Goal: Task Accomplishment & Management: Complete application form

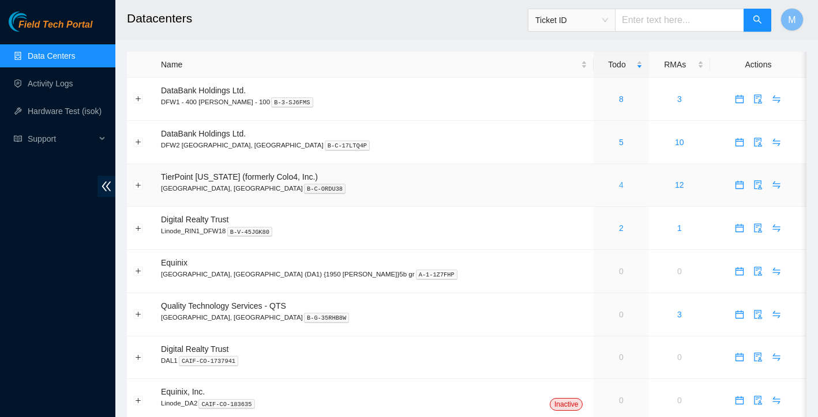
click at [619, 184] on link "4" at bounding box center [621, 184] width 5 height 9
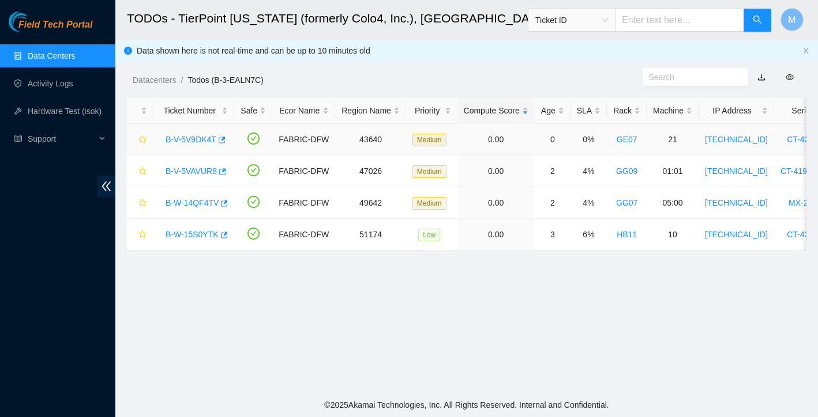
click at [204, 141] on link "B-V-5V9DK4T" at bounding box center [190, 139] width 51 height 9
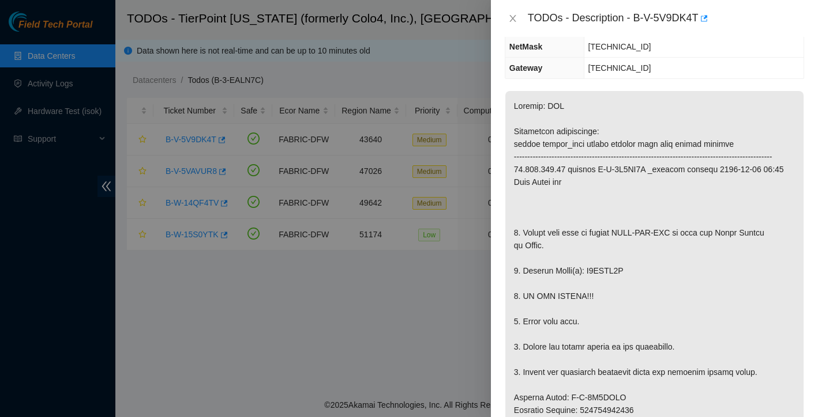
scroll to position [155, 0]
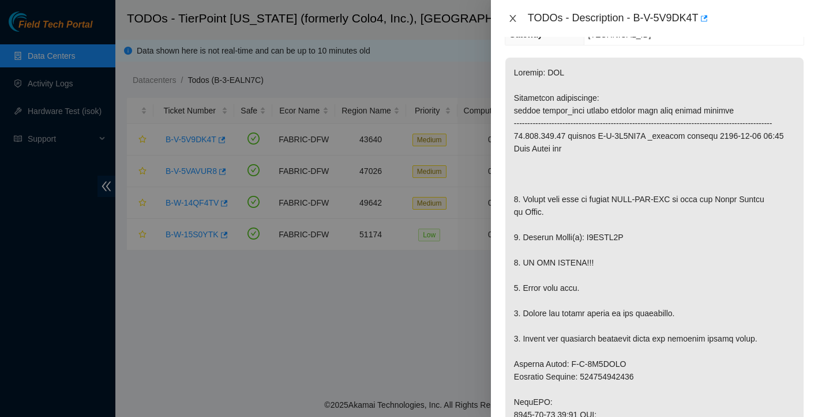
click at [514, 18] on icon "close" at bounding box center [512, 18] width 9 height 9
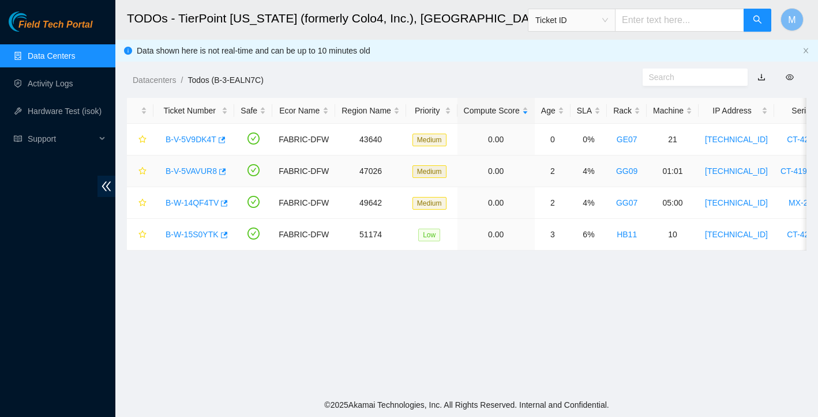
click at [206, 170] on link "B-V-5VAVUR8" at bounding box center [190, 171] width 51 height 9
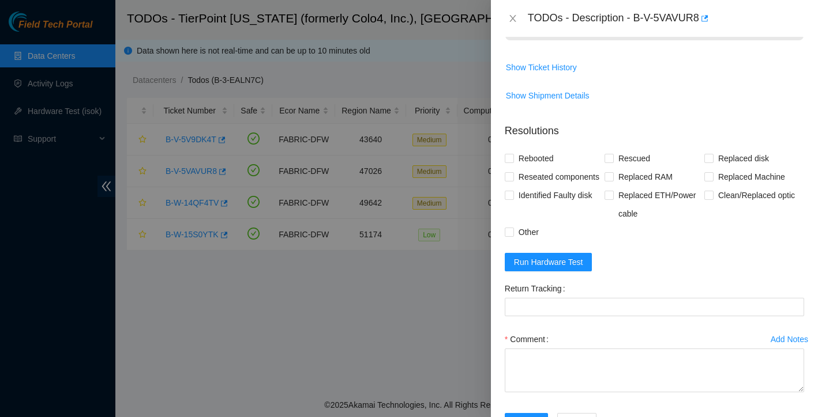
scroll to position [436, 0]
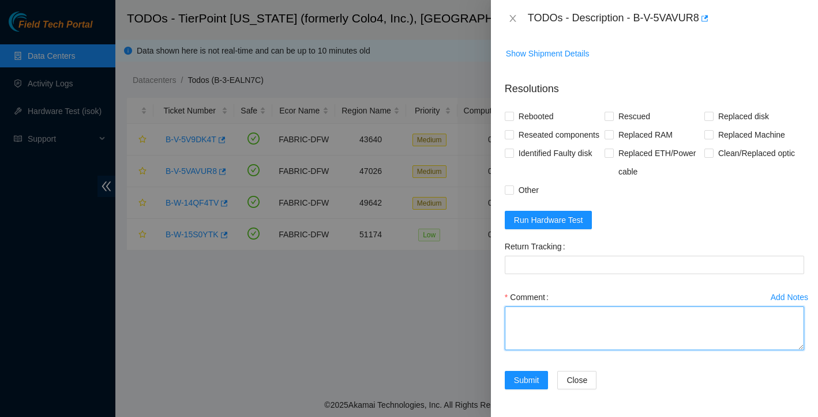
click at [578, 338] on textarea "Comment" at bounding box center [654, 329] width 299 height 44
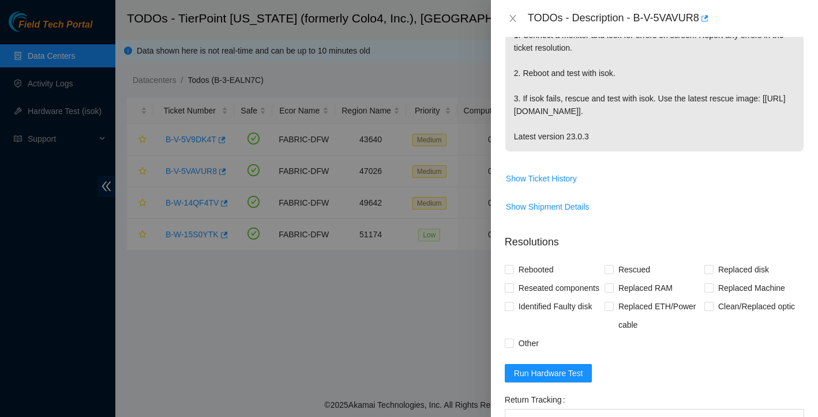
scroll to position [390, 0]
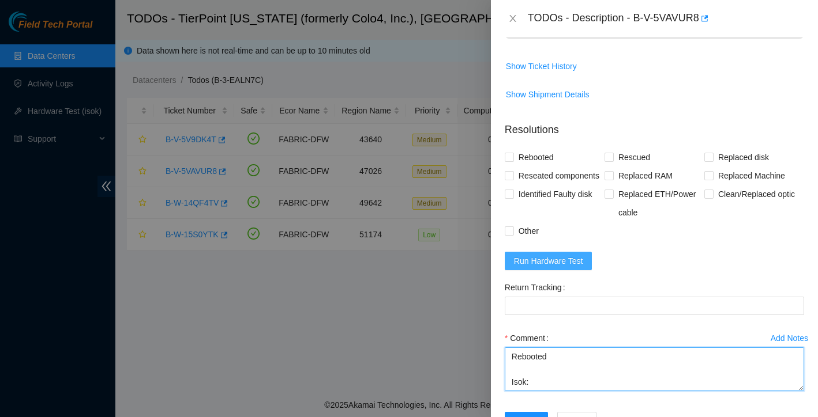
type textarea "no errors screen Rebooted Isok:"
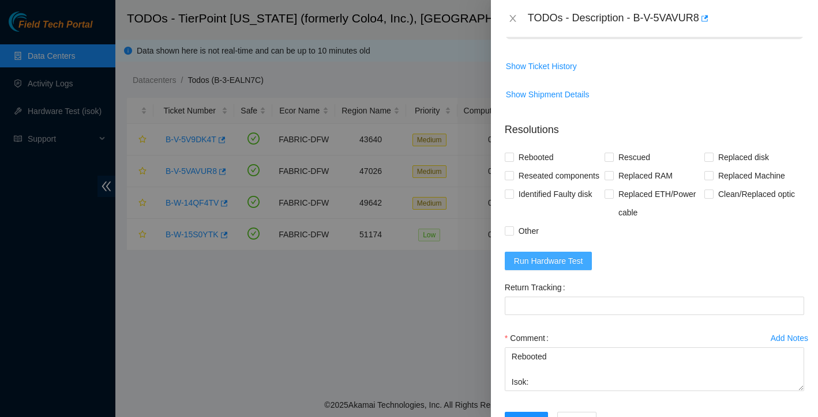
click at [570, 268] on span "Run Hardware Test" at bounding box center [548, 261] width 69 height 13
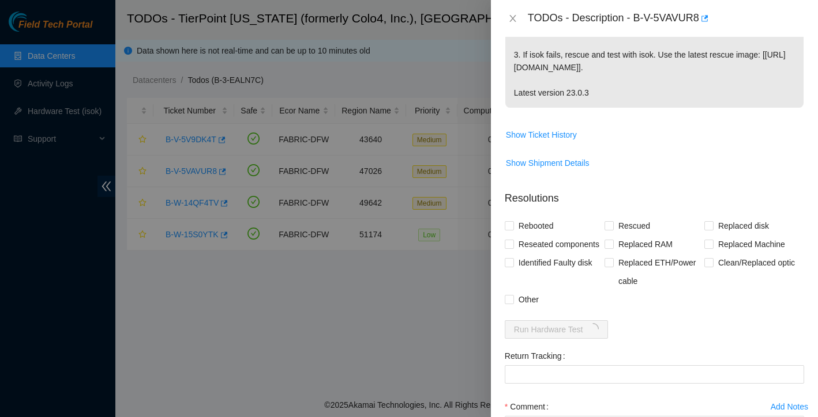
scroll to position [345, 0]
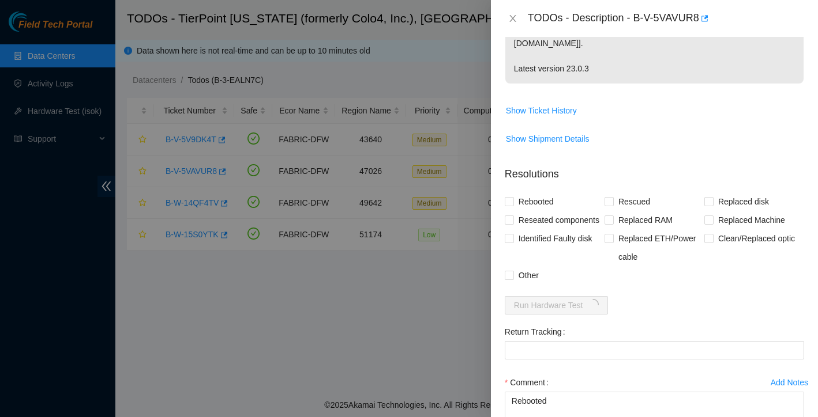
click at [503, 201] on div "Problem Type Hardware Sub Type Tier 1 - Disk Error Rack Number GG09 Machine Num…" at bounding box center [654, 227] width 327 height 381
click at [512, 202] on input "Rebooted" at bounding box center [509, 201] width 8 height 8
checkbox input "true"
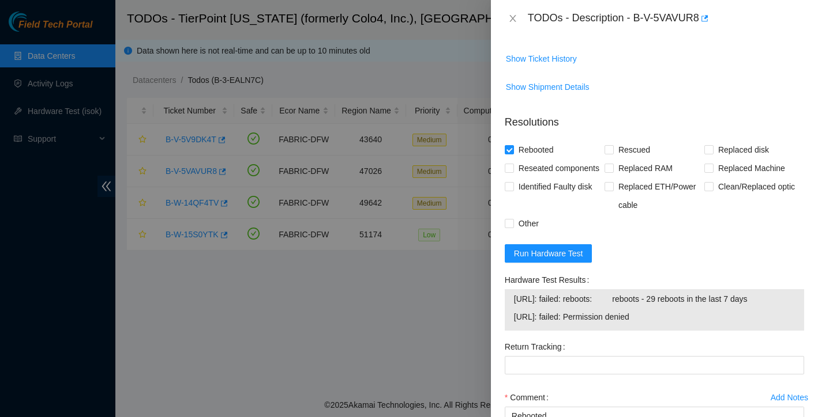
scroll to position [399, 0]
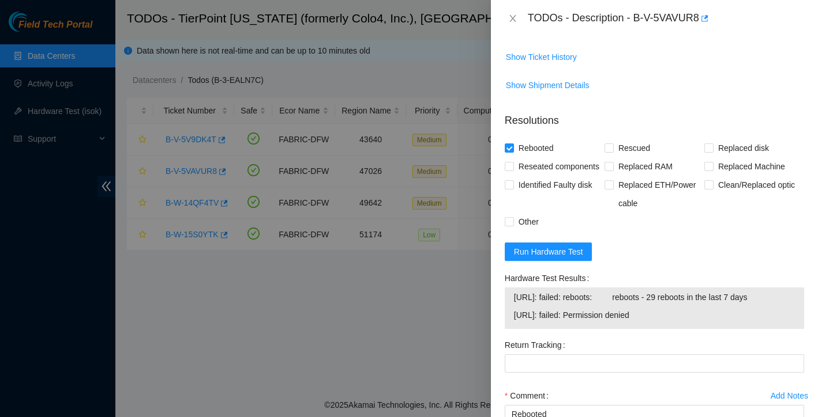
drag, startPoint x: 513, startPoint y: 334, endPoint x: 691, endPoint y: 329, distance: 177.7
click at [691, 322] on span "[URL]: failed: Permission denied" at bounding box center [654, 315] width 281 height 13
copy span "[URL]: failed: Permission denied"
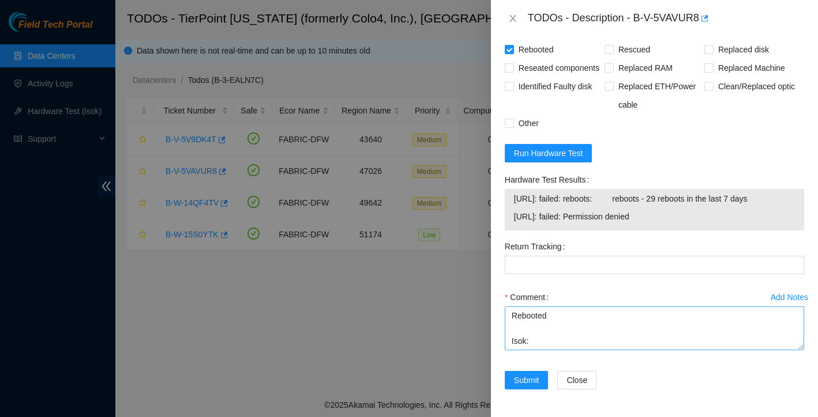
scroll to position [516, 0]
click at [580, 338] on textarea "no errors screen Rebooted Isok:" at bounding box center [654, 329] width 299 height 44
paste textarea "[URL]: failed: Permission denied"
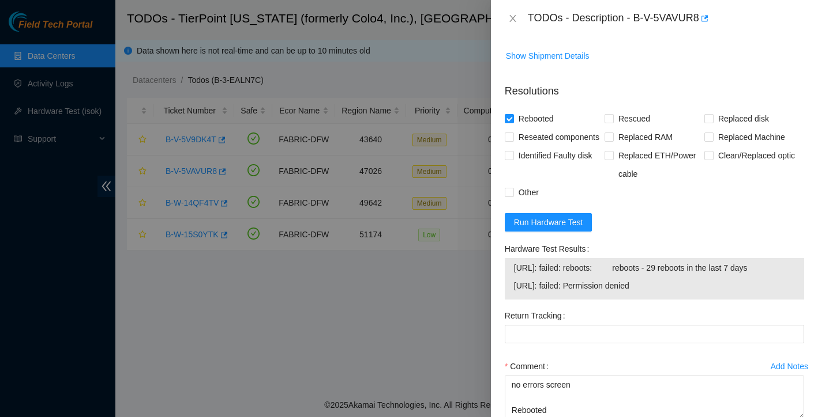
scroll to position [468, 0]
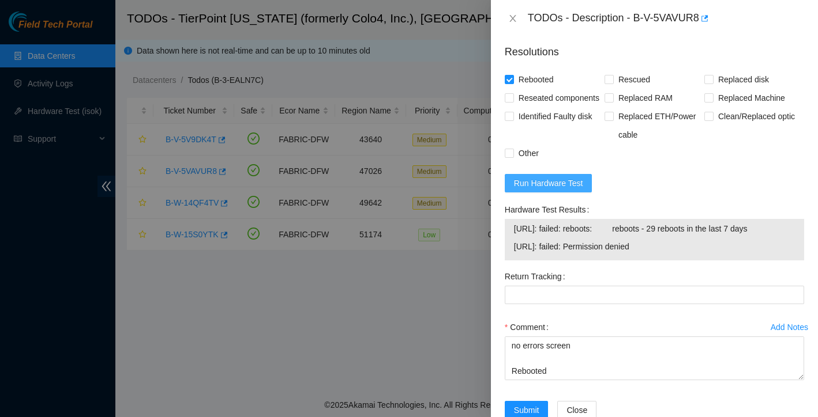
click at [575, 190] on span "Run Hardware Test" at bounding box center [548, 183] width 69 height 13
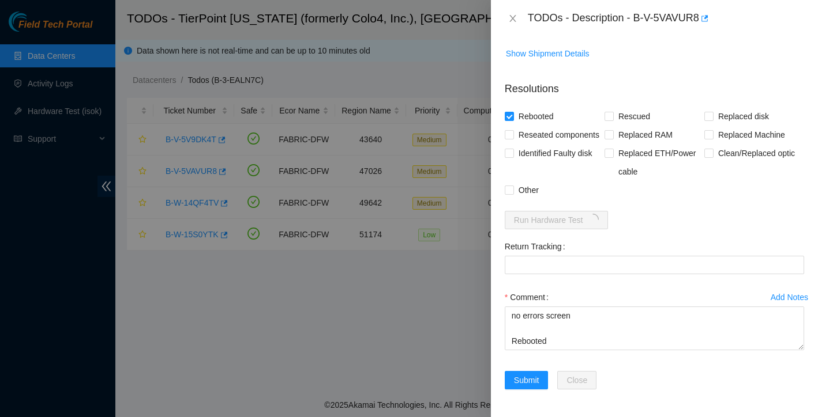
click at [575, 205] on form "Resolutions Rebooted Rescued Replaced disk Reseated components Replaced RAM Rep…" at bounding box center [654, 238] width 299 height 332
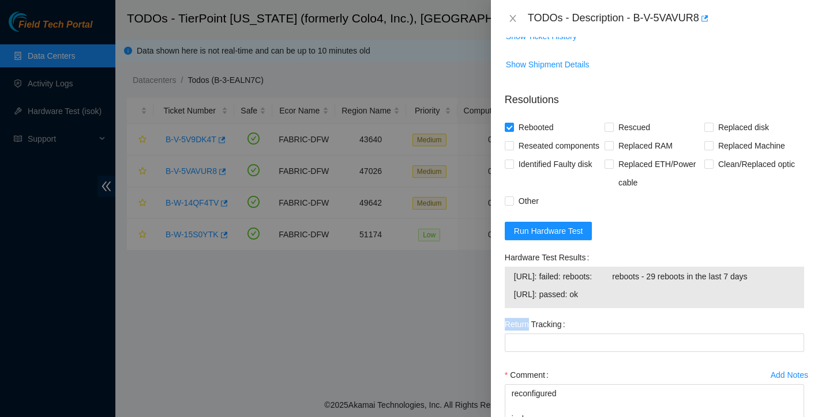
scroll to position [514, 0]
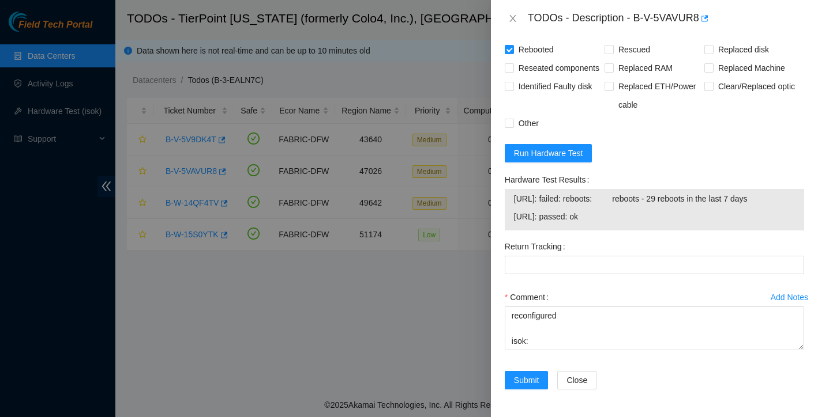
click at [518, 232] on div "Hardware Test Results [URL]: failed: reboots: reboots - 29 reboots in the last …" at bounding box center [654, 204] width 308 height 67
drag, startPoint x: 515, startPoint y: 219, endPoint x: 634, endPoint y: 220, distance: 118.2
click at [634, 220] on span "[URL]: passed: ok" at bounding box center [654, 216] width 281 height 13
copy span "[URL]: passed: ok"
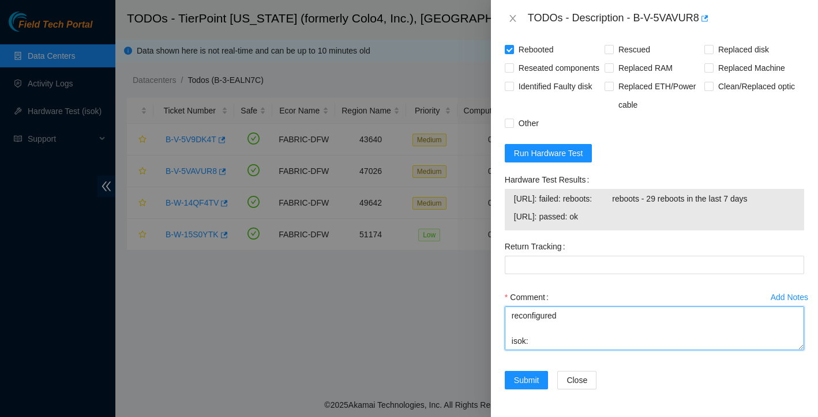
click at [569, 347] on textarea "no errors screen Rebooted Isok: [URL]: failed: Permission denied Rescued reconf…" at bounding box center [654, 329] width 299 height 44
paste textarea "[URL]: passed: ok"
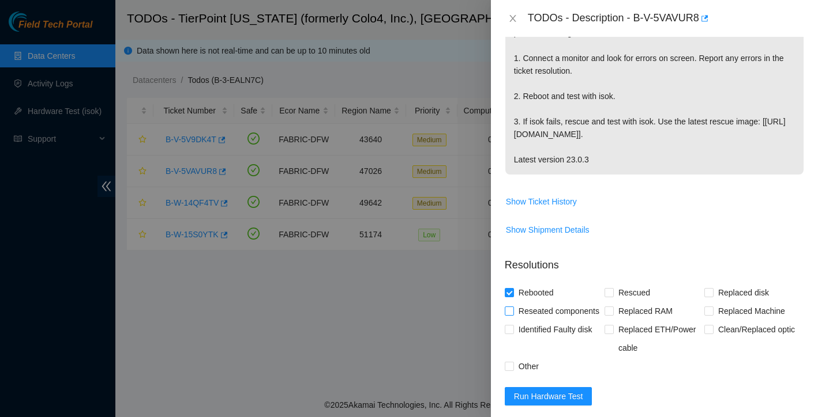
scroll to position [254, 0]
type textarea "no errors screen Rebooted Isok: [URL]: failed: Permission denied Rescued reconf…"
click at [607, 294] on input "Rescued" at bounding box center [608, 293] width 8 height 8
checkbox input "true"
click at [510, 371] on input "Other" at bounding box center [509, 367] width 8 height 8
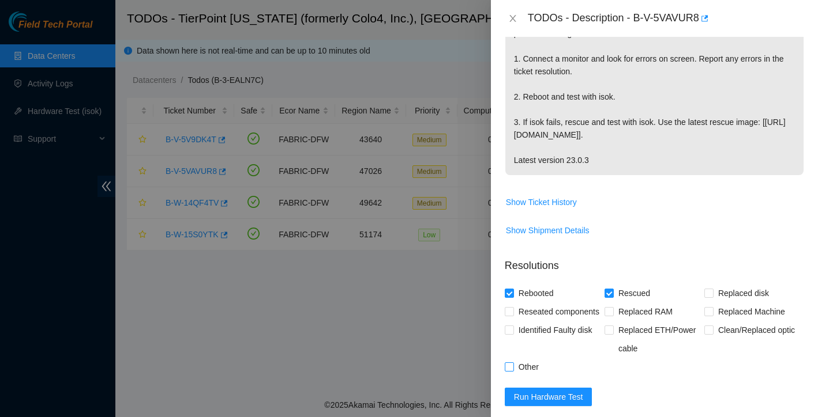
checkbox input "true"
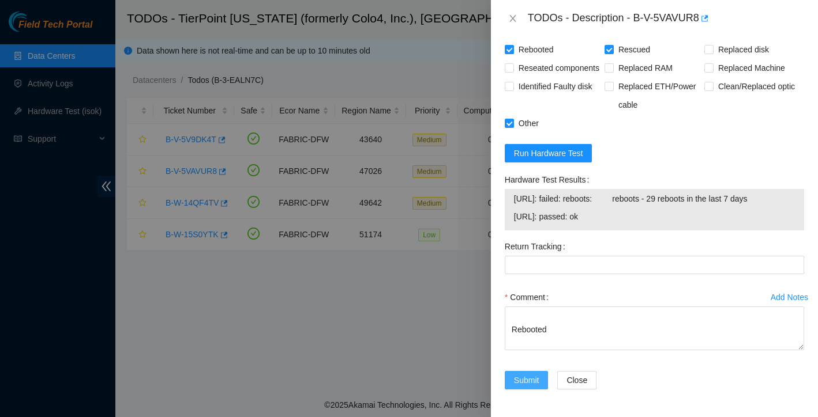
scroll to position [516, 0]
click at [528, 383] on span "Submit" at bounding box center [526, 380] width 25 height 13
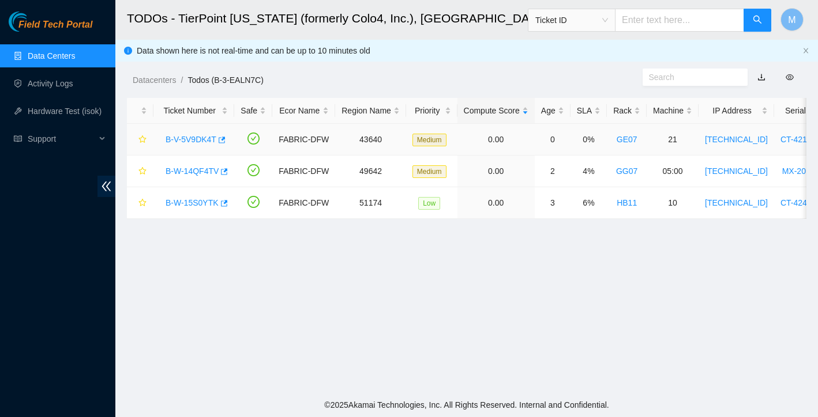
click at [201, 138] on link "B-V-5V9DK4T" at bounding box center [190, 139] width 51 height 9
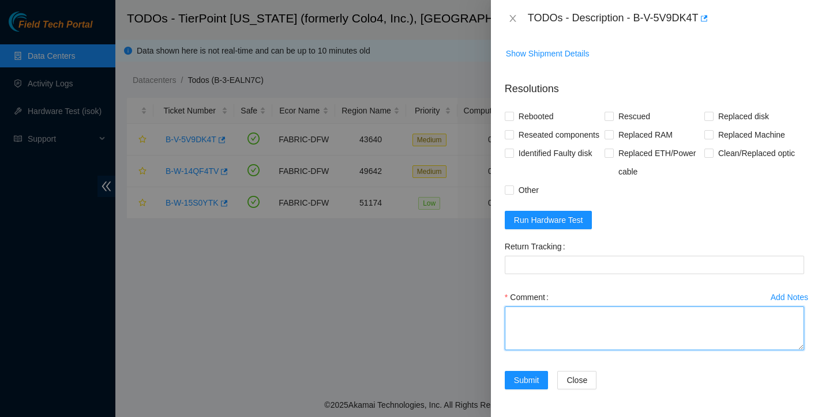
scroll to position [961, 0]
click at [577, 317] on textarea "Comment" at bounding box center [654, 329] width 299 height 44
click at [579, 322] on textarea "Comment" at bounding box center [654, 329] width 299 height 44
paste textarea "Ticket: New SN: Bad SN:"
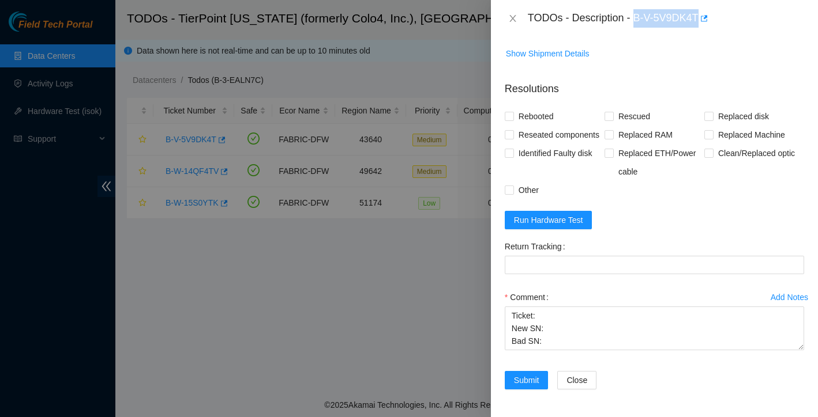
drag, startPoint x: 635, startPoint y: 14, endPoint x: 702, endPoint y: 18, distance: 67.0
click at [702, 18] on div "TODOs - Description - B-V-5V9DK4T" at bounding box center [666, 18] width 276 height 18
copy div "B-V-5V9DK4T"
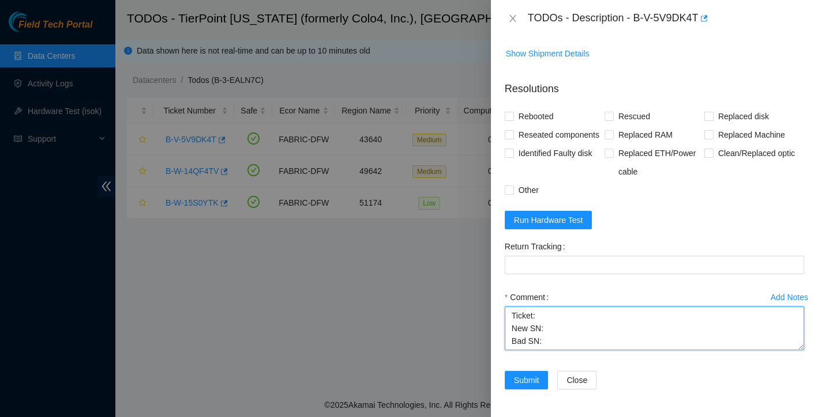
click at [552, 315] on textarea "Ticket: New SN: Bad SN:" at bounding box center [654, 329] width 299 height 44
paste textarea "B-V-5V9DK4T"
click at [548, 330] on textarea "Ticket: B-V-5V9DK4T New SN: Bad SN:" at bounding box center [654, 329] width 299 height 44
click at [543, 340] on textarea "Ticket: B-V-5V9DK4T New SN: Z1Z7LG0F Bad SN:" at bounding box center [654, 329] width 299 height 44
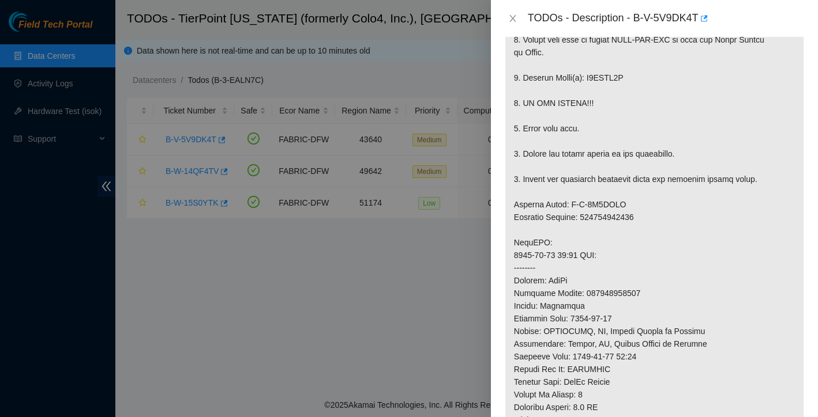
scroll to position [195, 0]
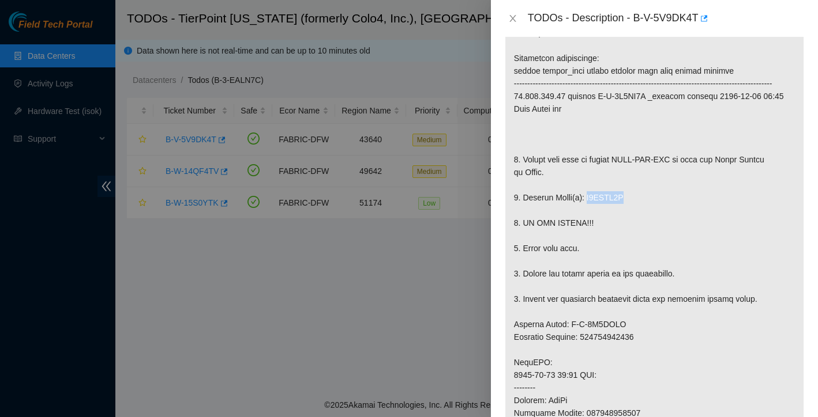
drag, startPoint x: 588, startPoint y: 210, endPoint x: 634, endPoint y: 210, distance: 46.1
click at [634, 210] on p at bounding box center [654, 350] width 298 height 664
copy p "V1JKJJ0H"
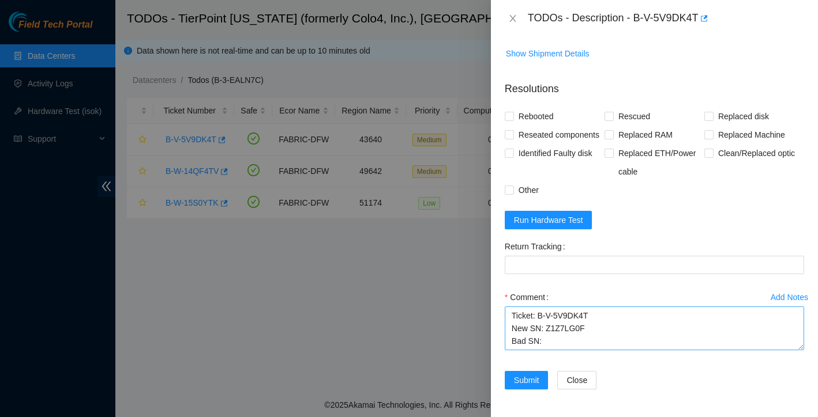
scroll to position [961, 0]
click at [567, 342] on textarea "Ticket: B-V-5V9DK4T New SN: Z1Z7LG0F Bad SN:" at bounding box center [654, 329] width 299 height 44
paste textarea "V1JKJJ0H"
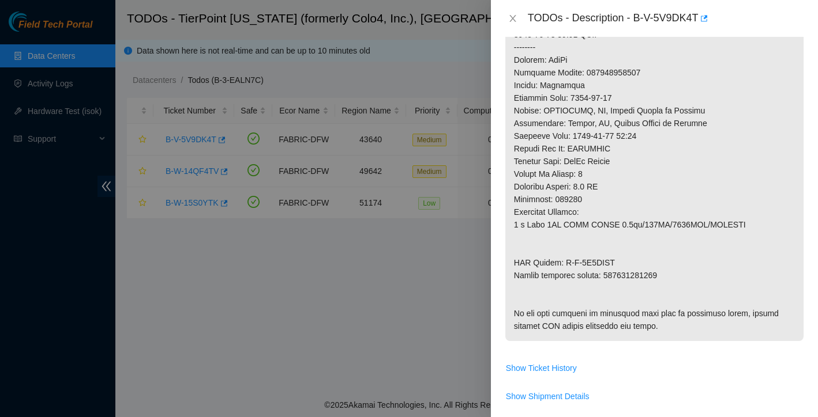
scroll to position [430, 0]
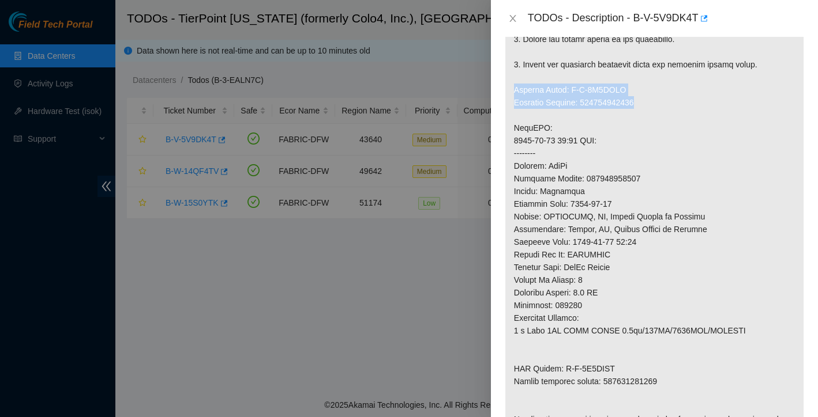
drag, startPoint x: 515, startPoint y: 100, endPoint x: 650, endPoint y: 111, distance: 135.9
click at [650, 111] on p at bounding box center [654, 115] width 298 height 664
copy p "Service Order: B-V-5V9AMDH Tracking Numbers: 450826216311"
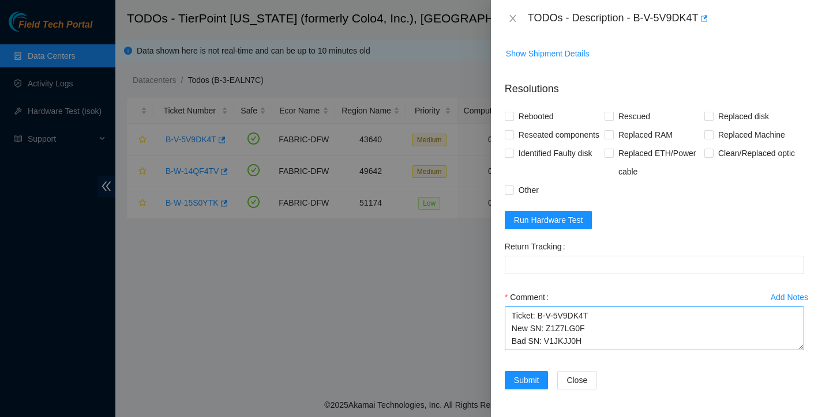
scroll to position [961, 0]
click at [592, 335] on textarea "Ticket: B-V-5V9DK4T New SN: Z1Z7LG0F Bad SN: V1JKJJ0H" at bounding box center [654, 329] width 299 height 44
paste textarea "Service Order: B-V-5V9AMDH Tracking Numbers: 450826216311"
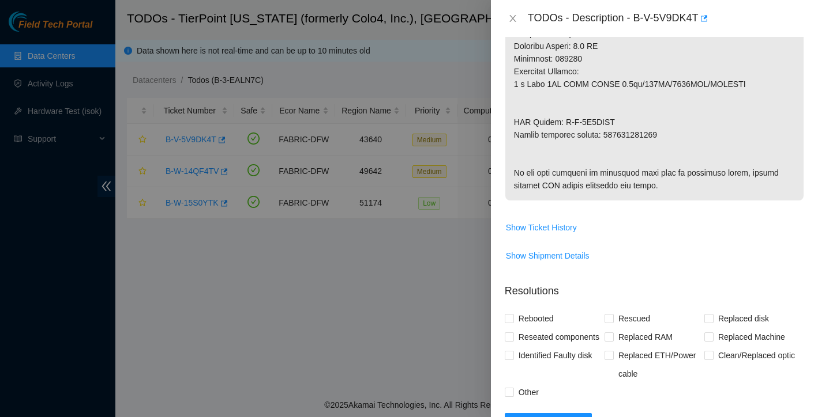
scroll to position [601, 0]
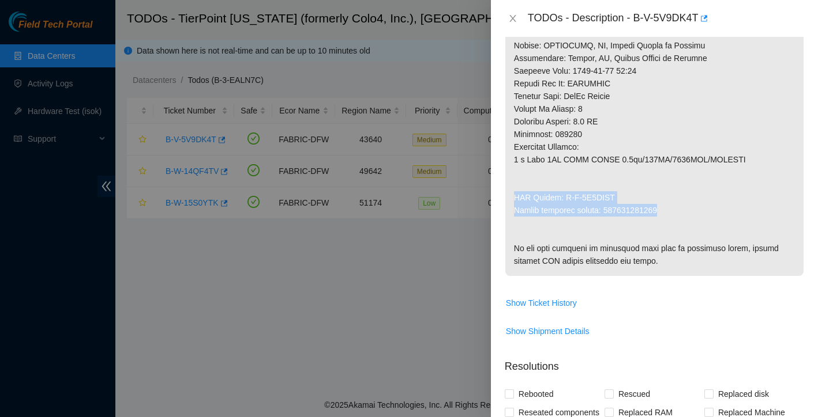
drag, startPoint x: 514, startPoint y: 210, endPoint x: 671, endPoint y: 224, distance: 156.8
copy p "RMA Return: B-V-5V9AMDQ Return tracking number: 450826216322"
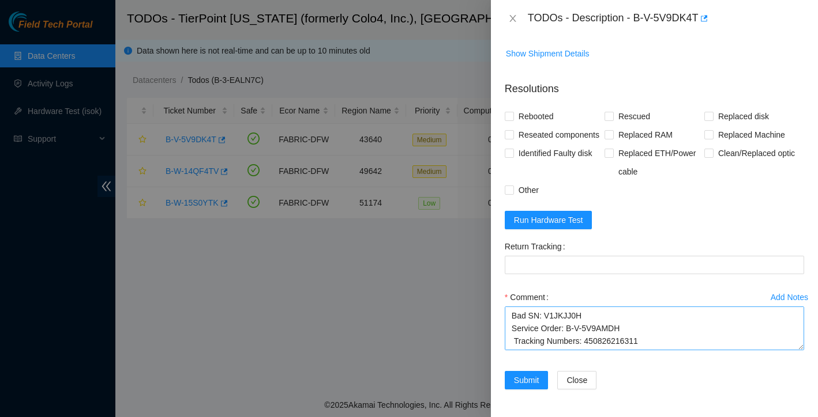
scroll to position [961, 0]
click at [550, 333] on textarea "Ticket: B-V-5V9DK4T New SN: Z1Z7LG0F Bad SN: V1JKJJ0H Service Order: B-V-5V9AMD…" at bounding box center [654, 329] width 299 height 44
paste textarea "RMA Return: B-V-5V9AMDQ Return tracking number: 450826216322"
click at [515, 336] on textarea "Ticket: B-V-5V9DK4T New SN: Z1Z7LG0F Bad SN: V1JKJJ0H Service Order: B-V-5V9AMD…" at bounding box center [654, 329] width 299 height 44
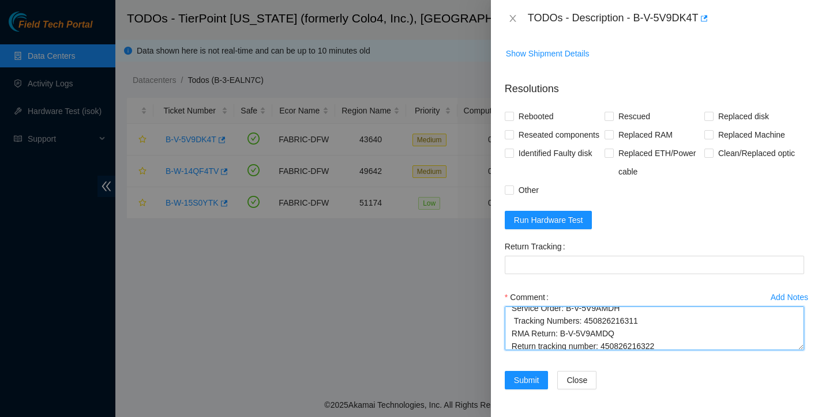
scroll to position [44, 0]
click at [514, 322] on textarea "Ticket: B-V-5V9DK4T New SN: Z1Z7LG0F Bad SN: V1JKJJ0H Service Order: B-V-5V9AMD…" at bounding box center [654, 329] width 299 height 44
drag, startPoint x: 604, startPoint y: 317, endPoint x: 708, endPoint y: 306, distance: 103.7
click at [708, 306] on div "Comment Ticket: B-V-5V9DK4T New SN: Z1Z7LG0F Bad SN: V1JKJJ0H Service Order: B-…" at bounding box center [654, 322] width 299 height 69
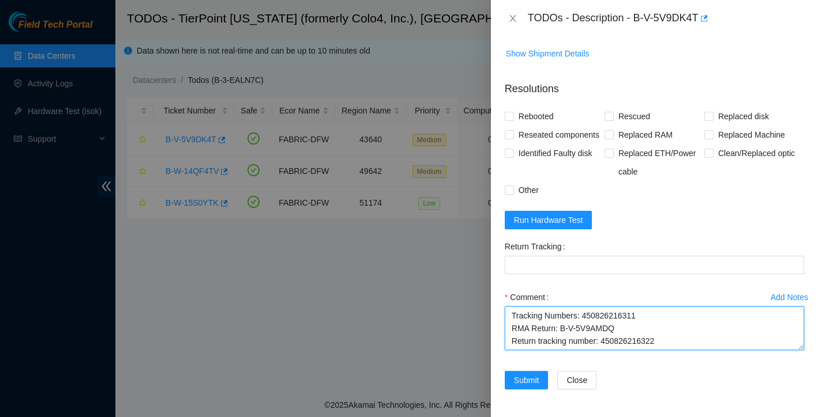
click at [662, 332] on textarea "Ticket: B-V-5V9DK4T New SN: Z1Z7LG0F Bad SN: V1JKJJ0H Service Order: B-V-5V9AMD…" at bounding box center [654, 329] width 299 height 44
drag, startPoint x: 604, startPoint y: 325, endPoint x: 671, endPoint y: 327, distance: 66.4
click at [671, 327] on textarea "Ticket: B-V-5V9DK4T New SN: Z1Z7LG0F Bad SN: V1JKJJ0H Service Order: B-V-5V9AMD…" at bounding box center [654, 329] width 299 height 44
type textarea "Ticket: B-V-5V9DK4T New SN: Z1Z7LG0F Bad SN: V1JKJJ0H Service Order: B-V-5V9AMD…"
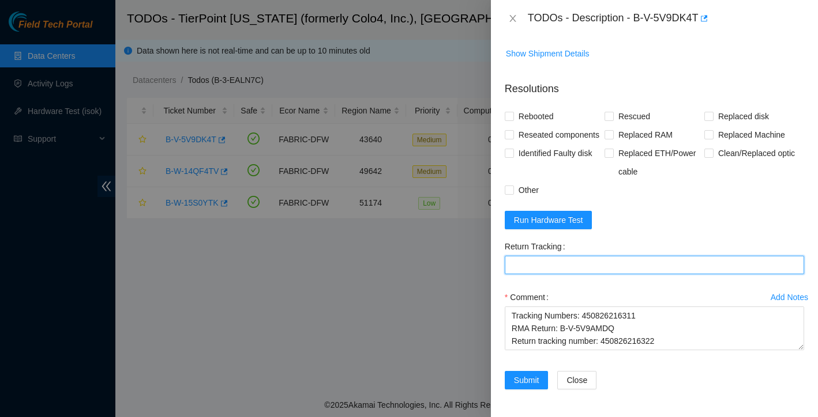
click at [587, 261] on Tracking "Return Tracking" at bounding box center [654, 265] width 299 height 18
paste Tracking "450826216322"
type Tracking "450826216322"
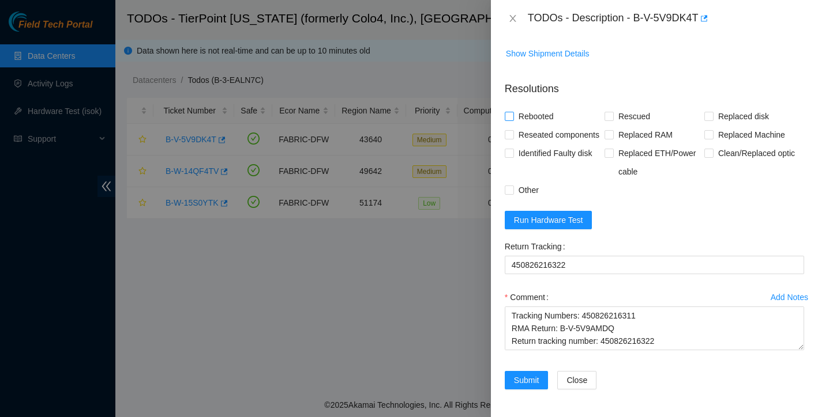
click at [511, 112] on input "Rebooted" at bounding box center [509, 116] width 8 height 8
checkbox input "true"
click at [608, 112] on input "Rescued" at bounding box center [608, 116] width 8 height 8
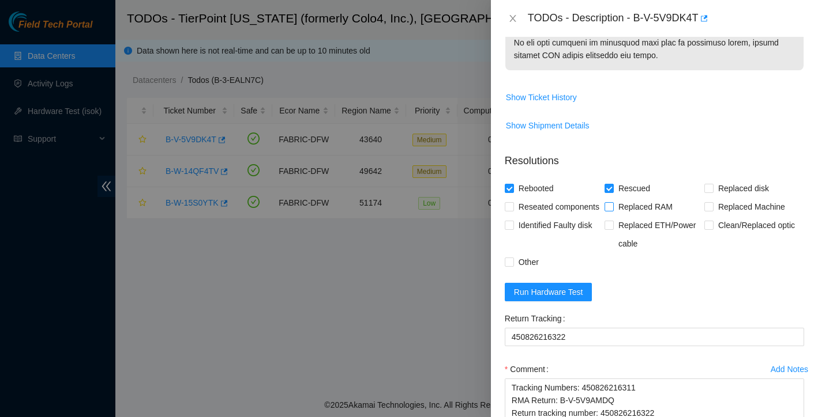
scroll to position [841, 0]
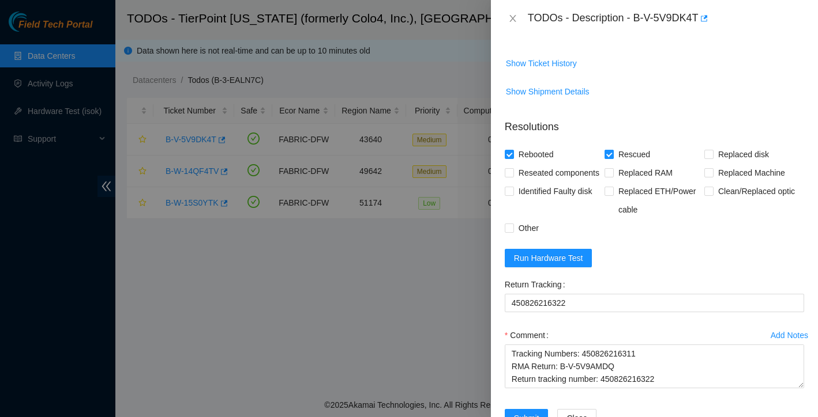
click at [608, 159] on span at bounding box center [608, 154] width 9 height 9
click at [608, 158] on input "Rescued" at bounding box center [608, 154] width 8 height 8
checkbox input "false"
click at [710, 158] on input "Replaced disk" at bounding box center [708, 154] width 8 height 8
checkbox input "true"
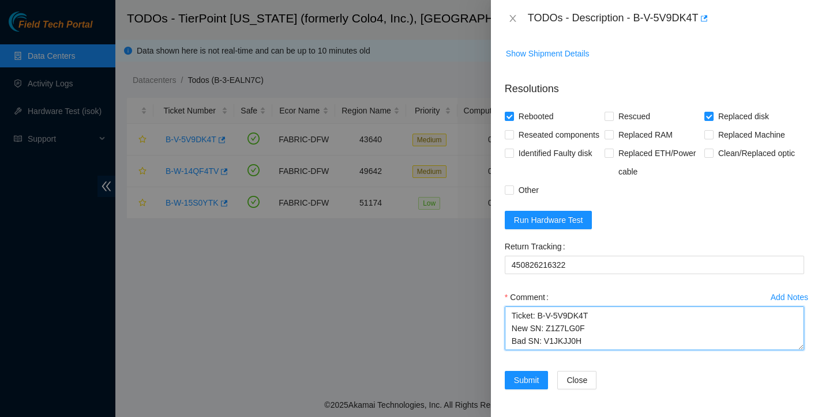
scroll to position [76, 0]
drag, startPoint x: 511, startPoint y: 314, endPoint x: 649, endPoint y: 394, distance: 158.9
click at [649, 394] on form "Resolutions Rebooted Rescued Replaced disk Reseated components Replaced RAM Rep…" at bounding box center [654, 238] width 299 height 332
click at [705, 343] on textarea "Ticket: B-V-5V9DK4T New SN: Z1Z7LG0F Bad SN: V1JKJJ0H Service Order: B-V-5V9AMD…" at bounding box center [654, 329] width 299 height 44
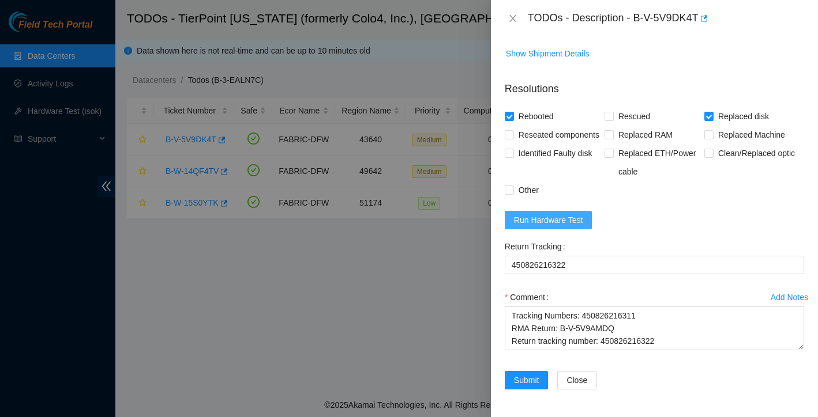
click at [581, 219] on span "Run Hardware Test" at bounding box center [548, 220] width 69 height 13
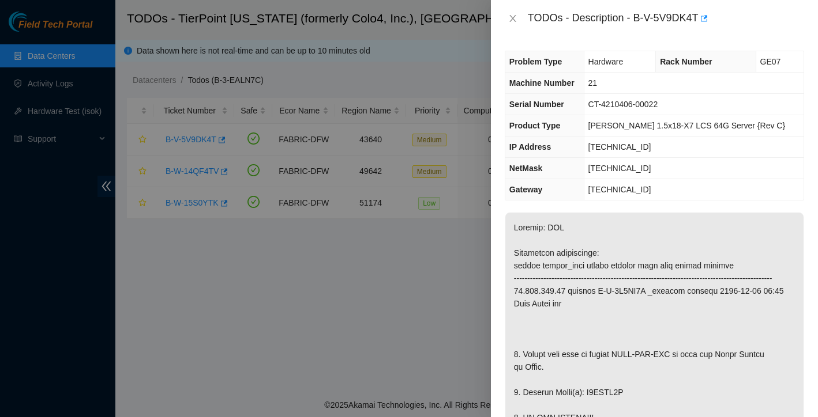
scroll to position [14, 0]
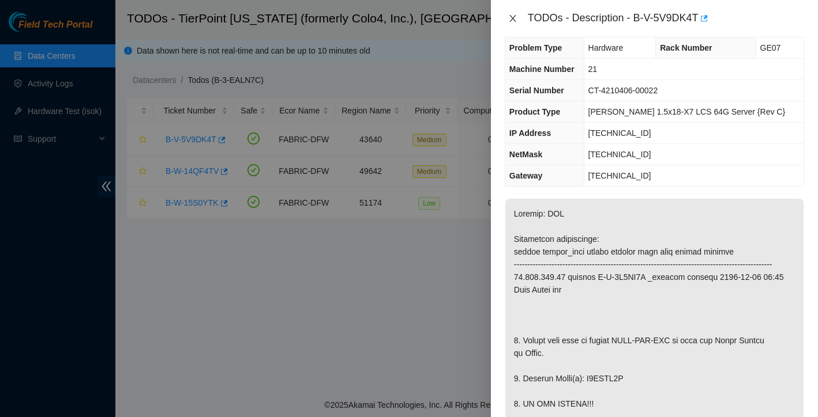
click at [511, 22] on icon "close" at bounding box center [512, 18] width 9 height 9
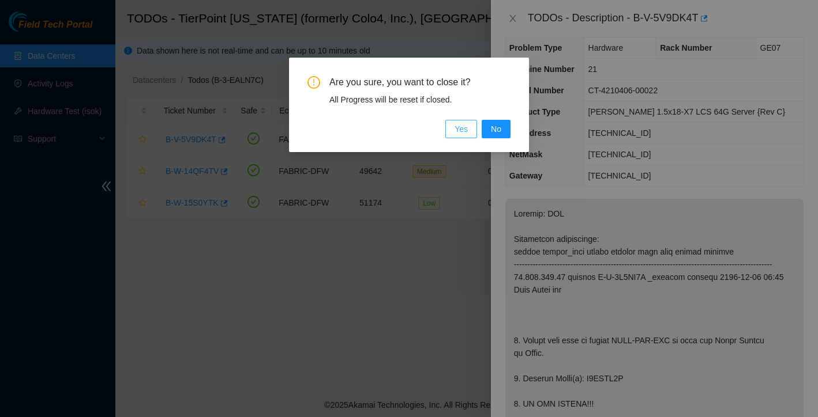
click at [464, 127] on span "Yes" at bounding box center [460, 129] width 13 height 13
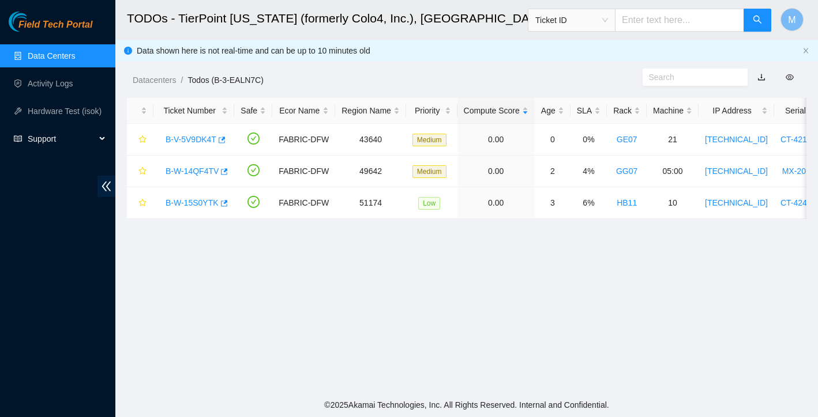
click at [36, 139] on span "Support" at bounding box center [62, 138] width 68 height 23
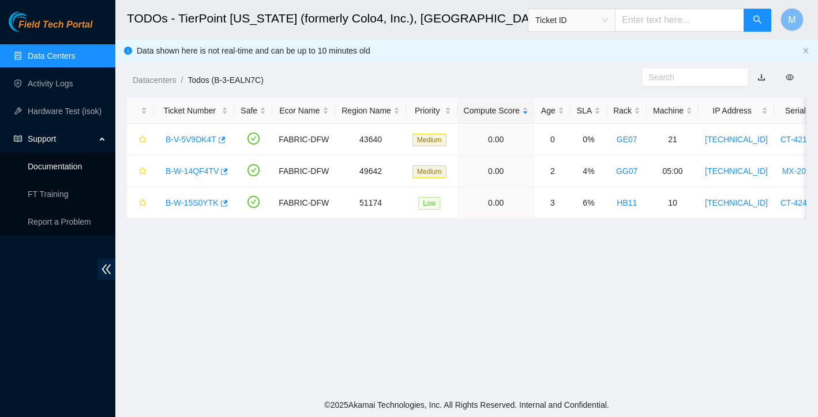
click at [57, 167] on link "Documentation" at bounding box center [55, 166] width 54 height 9
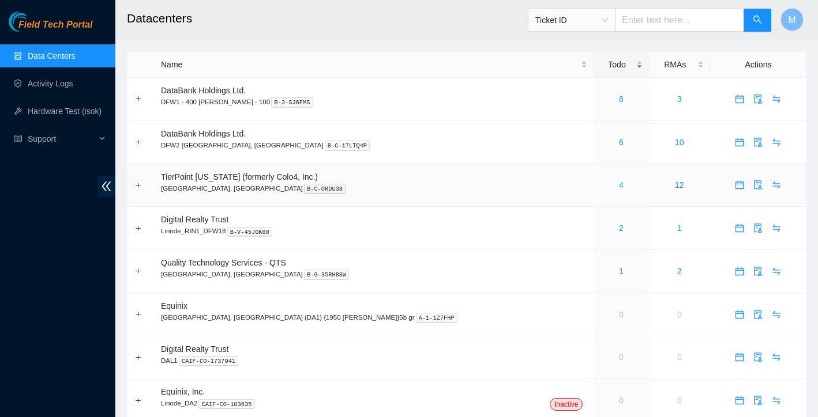
click at [619, 186] on link "4" at bounding box center [621, 184] width 5 height 9
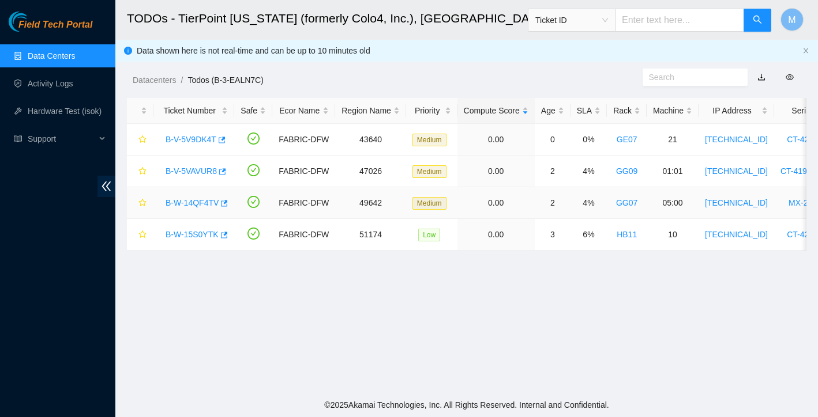
click at [183, 200] on link "B-W-14QF4TV" at bounding box center [191, 202] width 53 height 9
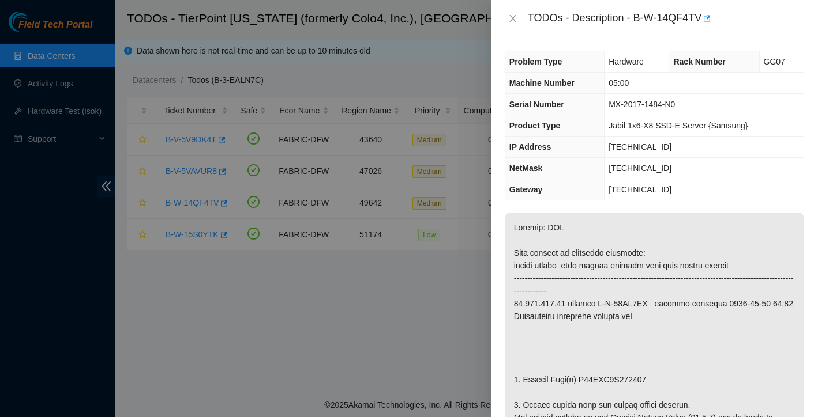
scroll to position [121, 0]
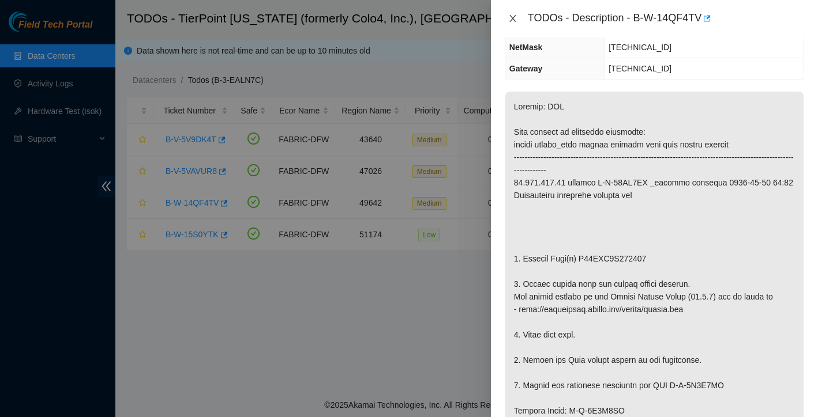
click at [513, 14] on icon "close" at bounding box center [512, 18] width 9 height 9
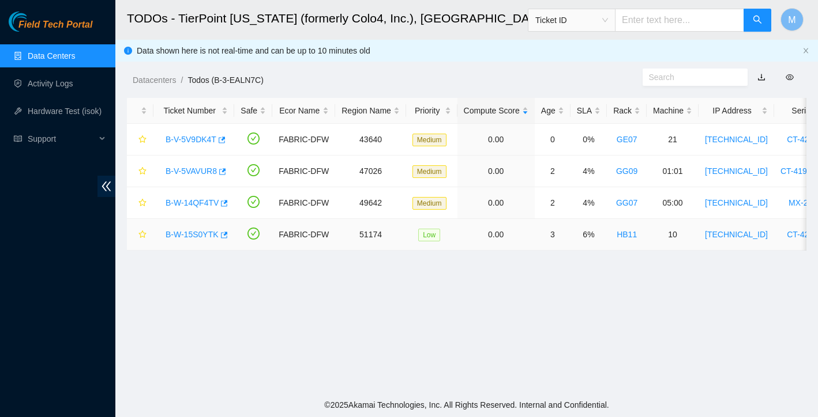
click at [194, 235] on link "B-W-15S0YTK" at bounding box center [191, 234] width 53 height 9
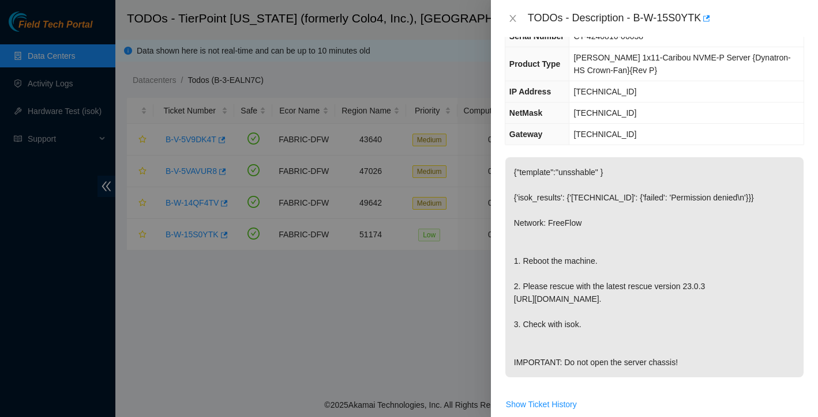
scroll to position [81, 0]
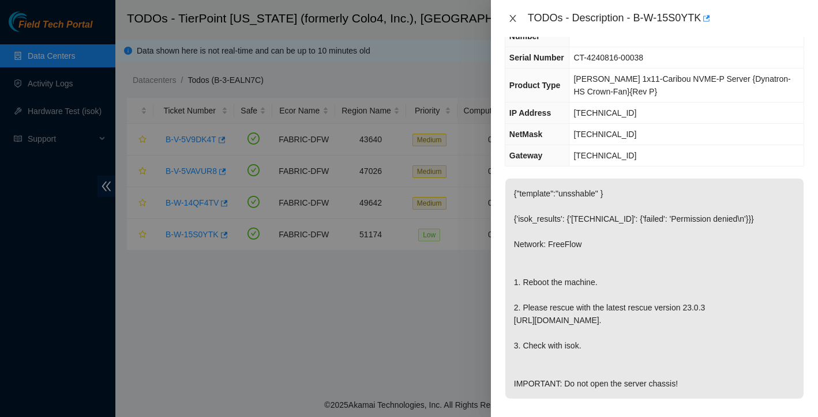
click at [511, 20] on icon "close" at bounding box center [512, 18] width 9 height 9
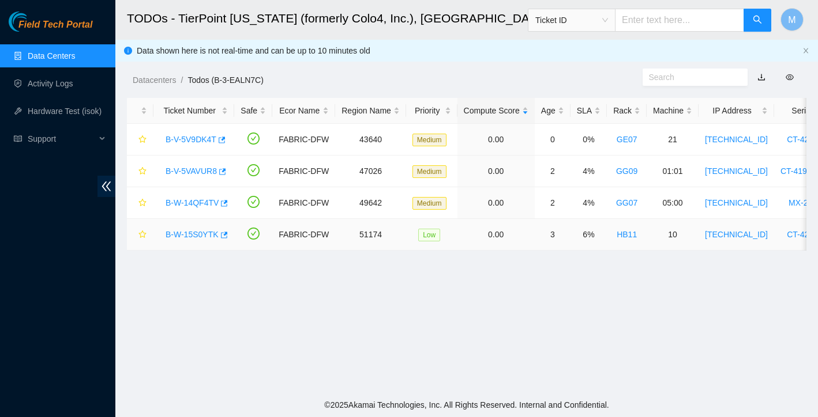
click at [179, 231] on link "B-W-15S0YTK" at bounding box center [191, 234] width 53 height 9
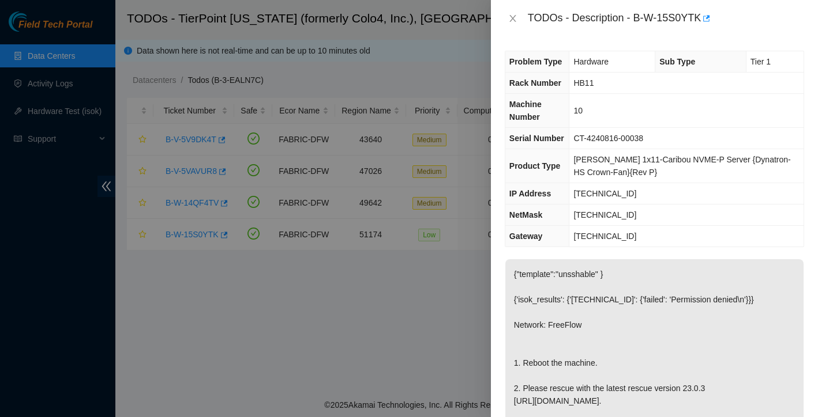
scroll to position [424, 0]
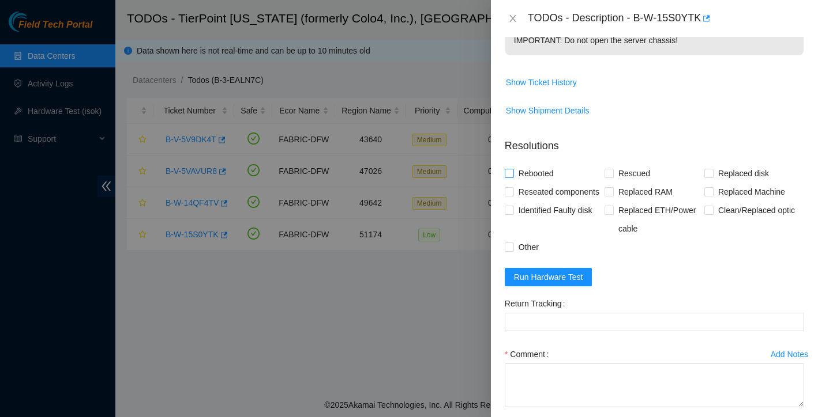
click at [513, 178] on span at bounding box center [509, 173] width 9 height 9
click at [513, 177] on input "Rebooted" at bounding box center [509, 173] width 8 height 8
checkbox input "true"
click at [607, 177] on input "Rescued" at bounding box center [608, 173] width 8 height 8
checkbox input "true"
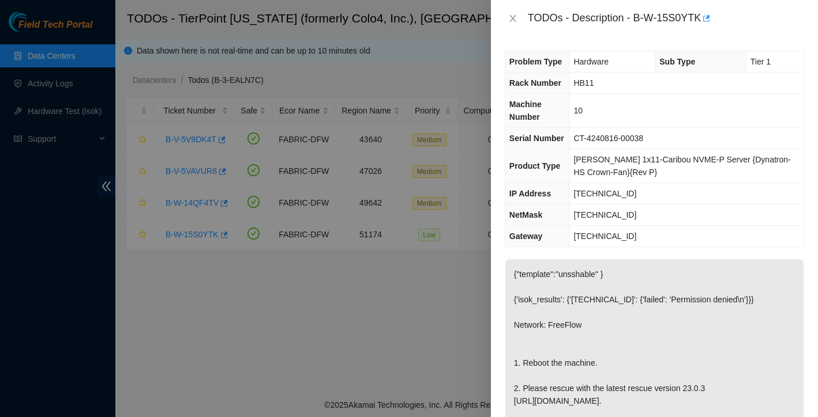
scroll to position [0, 0]
drag, startPoint x: 636, startPoint y: 18, endPoint x: 705, endPoint y: 21, distance: 69.3
click at [705, 21] on div "TODOs - Description - B-W-15S0YTK" at bounding box center [666, 18] width 276 height 18
copy div "B-W-15S0YTK"
click at [514, 17] on icon "close" at bounding box center [512, 18] width 9 height 9
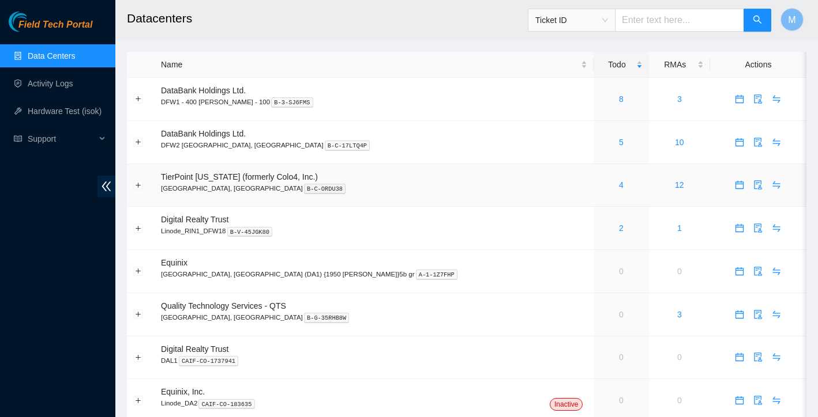
click at [600, 185] on div "4" at bounding box center [621, 185] width 42 height 13
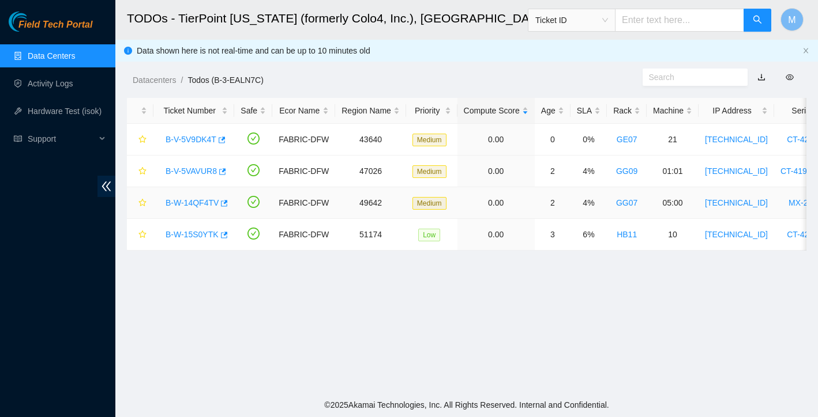
click at [189, 205] on link "B-W-14QF4TV" at bounding box center [191, 202] width 53 height 9
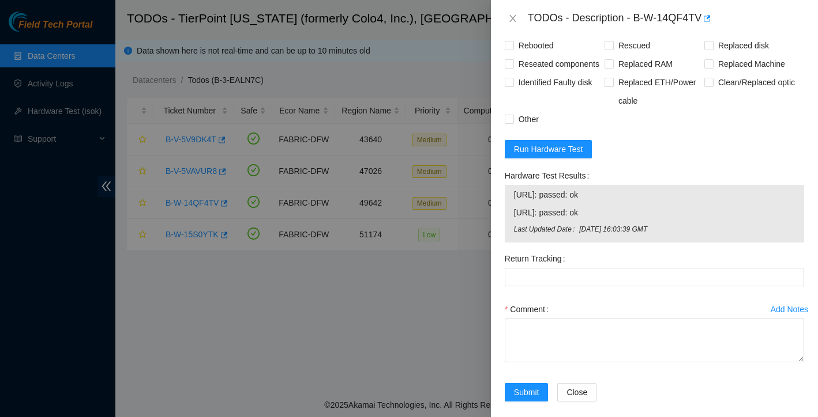
scroll to position [954, 0]
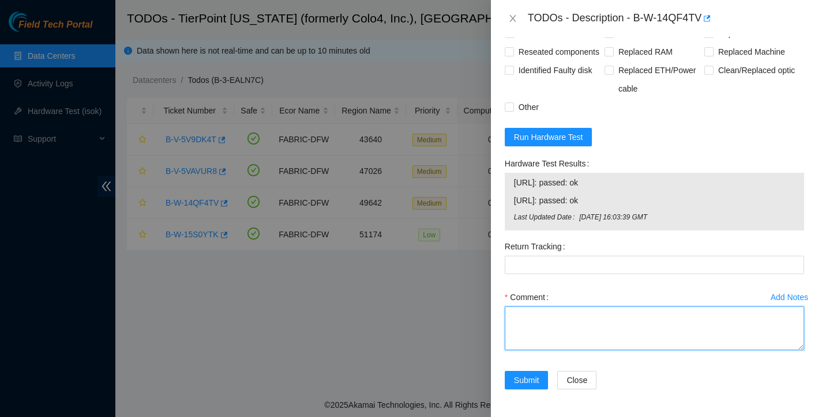
click at [532, 315] on textarea "Comment" at bounding box center [654, 329] width 299 height 44
paste textarea "Ticket: New SN: Bad SN:"
click at [551, 325] on textarea "Ticket: New SN: Bad SN:" at bounding box center [654, 329] width 299 height 44
click at [554, 341] on textarea "Ticket: New SN: 220534757880 Bad SN:" at bounding box center [654, 329] width 299 height 44
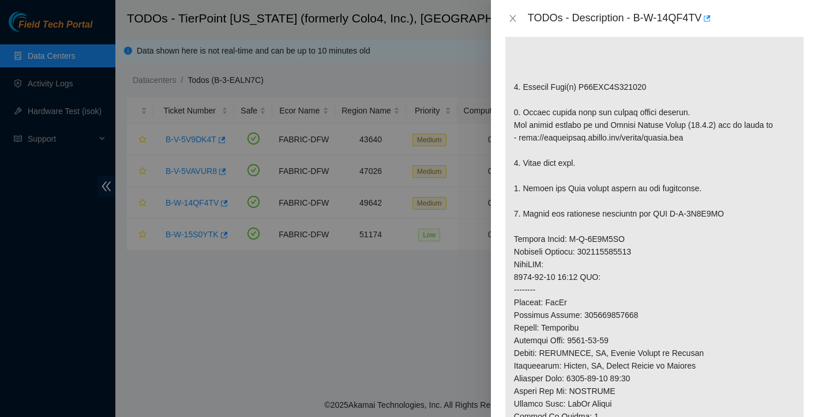
scroll to position [273, 0]
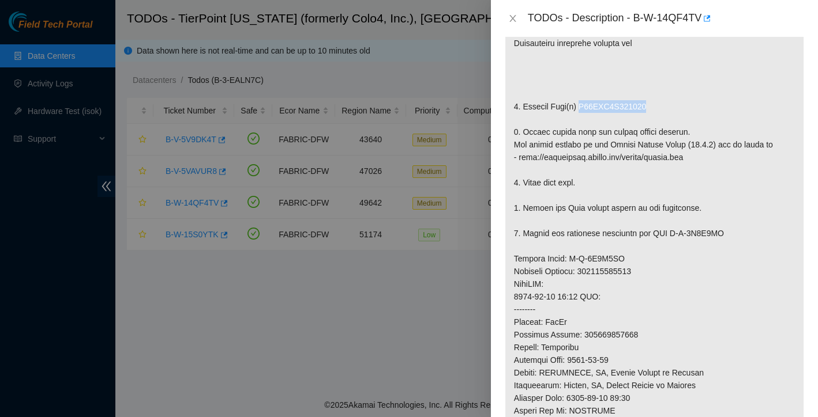
drag, startPoint x: 584, startPoint y: 106, endPoint x: 660, endPoint y: 106, distance: 76.1
click at [660, 107] on p at bounding box center [654, 258] width 298 height 639
copy p "S45PNA1N350139"
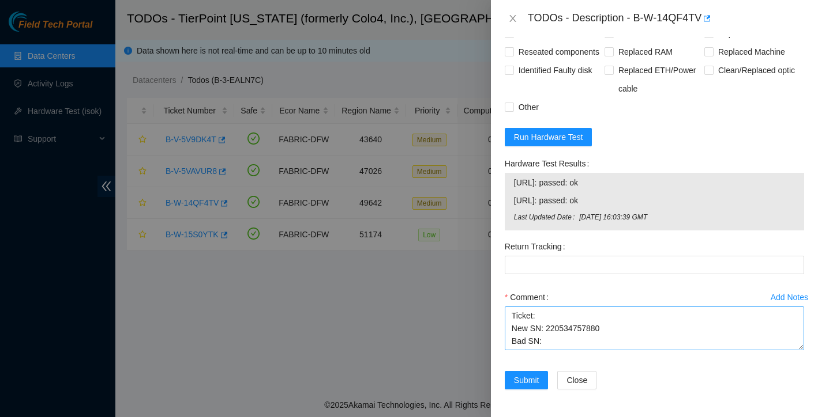
scroll to position [954, 0]
click at [557, 341] on textarea "Ticket: New SN: 220534757880 Bad SN:" at bounding box center [654, 329] width 299 height 44
paste textarea "S45PNA1N350139"
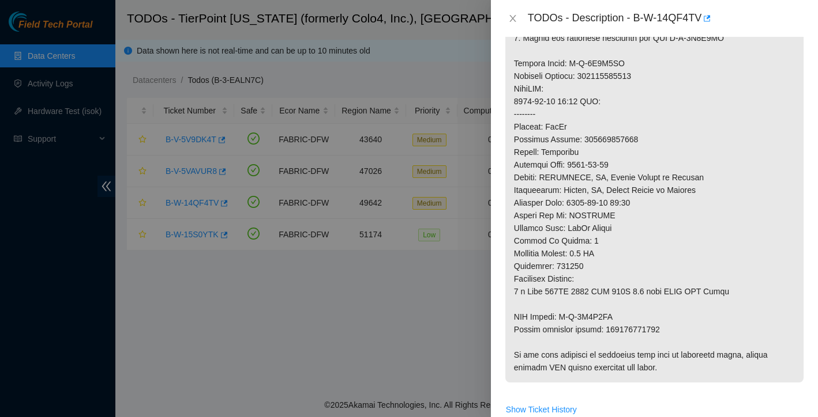
scroll to position [376, 0]
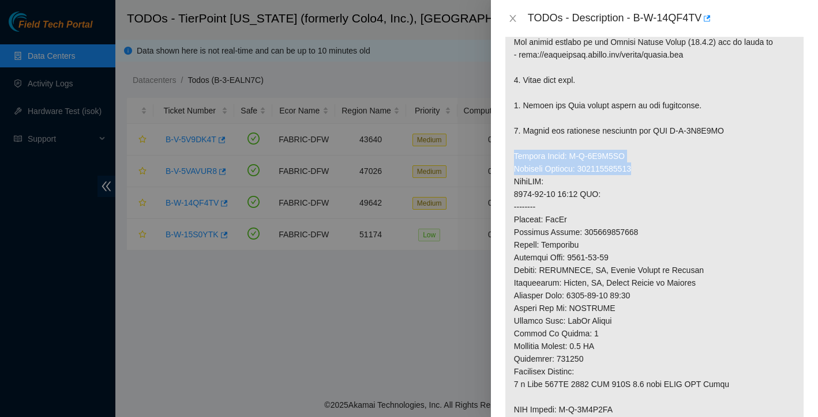
drag, startPoint x: 515, startPoint y: 157, endPoint x: 668, endPoint y: 170, distance: 153.9
click at [668, 170] on p at bounding box center [654, 156] width 298 height 639
copy p "Service Order: B-V-5V9J3CM Tracking Numbers: 473665215720"
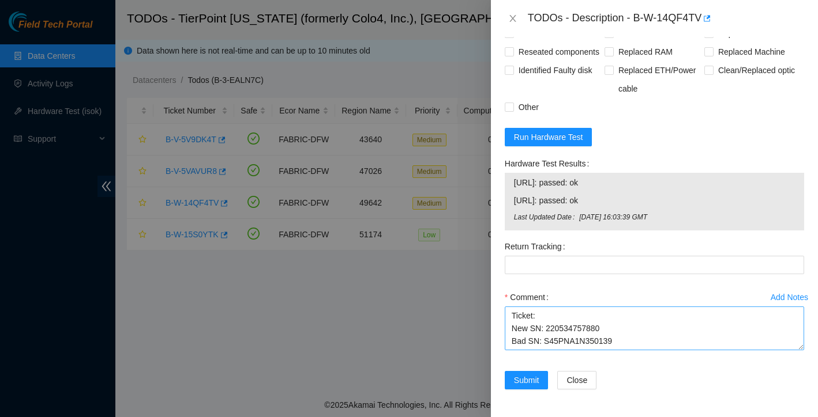
scroll to position [954, 0]
click at [630, 334] on textarea "Ticket: New SN: 220534757880 Bad SN: S45PNA1N350139" at bounding box center [654, 329] width 299 height 44
paste textarea "Service Order: B-V-5V9J3CM Tracking Numbers: 473665215720"
click at [514, 334] on textarea "Ticket: New SN: 220534757880 Bad SN: S45PNA1N350139 Service Order: B-V-5V9J3CM …" at bounding box center [654, 329] width 299 height 44
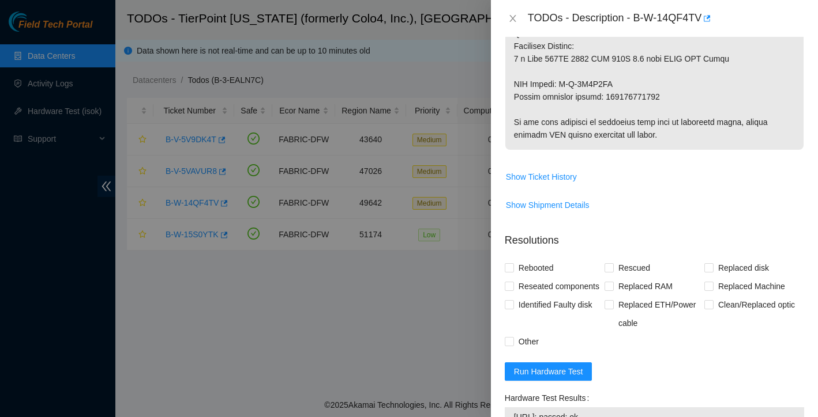
scroll to position [535, 0]
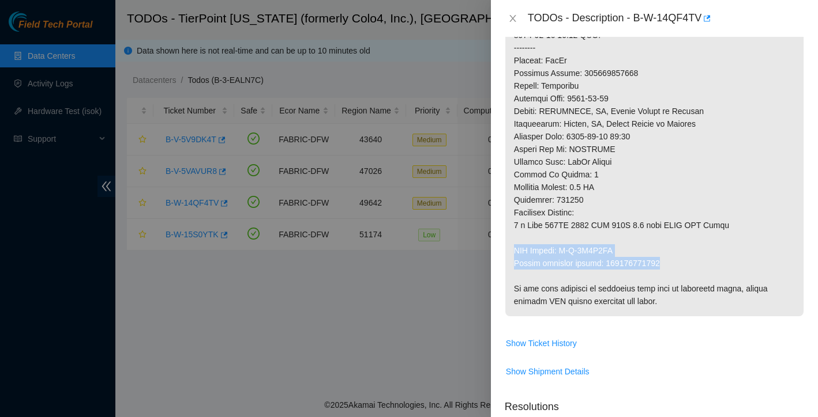
drag, startPoint x: 514, startPoint y: 251, endPoint x: 673, endPoint y: 267, distance: 160.5
copy p "RMA Return: B-V-5V9J3CV Return tracking number: 473665215730"
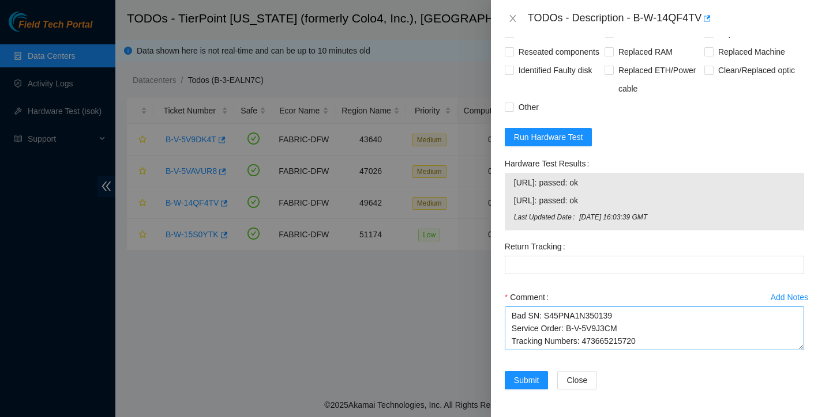
scroll to position [954, 0]
click at [543, 338] on textarea "Ticket: New SN: 220534757880 Bad SN: S45PNA1N350139 Service Order: B-V-5V9J3CM …" at bounding box center [654, 329] width 299 height 44
paste textarea "RMA Return: B-V-5V9J3CV Return tracking number: 473665215730"
click at [514, 328] on textarea "Ticket: New SN: 220534757880 Bad SN: S45PNA1N350139 Service Order: B-V-5V9J3CM …" at bounding box center [654, 329] width 299 height 44
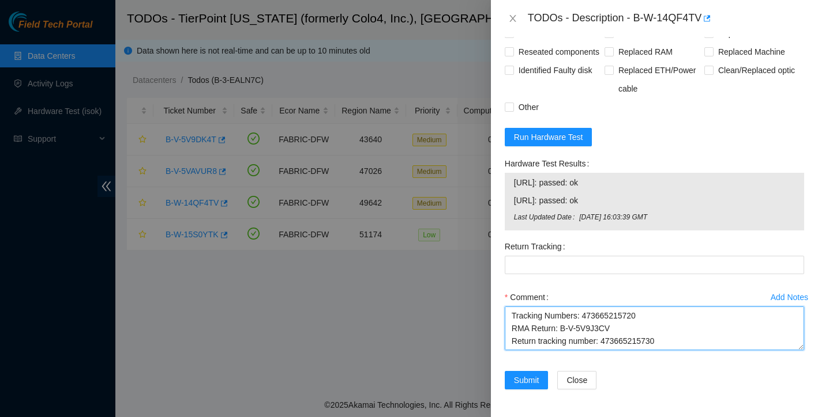
drag, startPoint x: 604, startPoint y: 326, endPoint x: 676, endPoint y: 325, distance: 71.5
click at [676, 325] on textarea "Ticket: New SN: 220534757880 Bad SN: S45PNA1N350139 Service Order: B-V-5V9J3CM …" at bounding box center [654, 329] width 299 height 44
type textarea "Ticket: New SN: 220534757880 Bad SN: S45PNA1N350139 Service Order: B-V-5V9J3CM …"
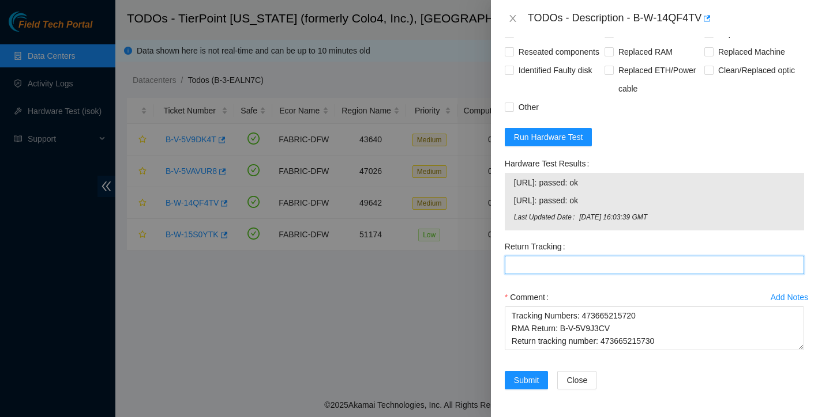
click at [598, 270] on Tracking "Return Tracking" at bounding box center [654, 265] width 299 height 18
paste Tracking "473665215730"
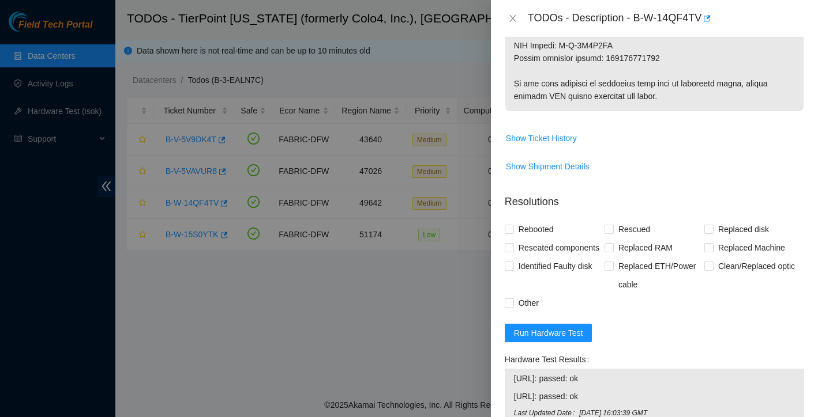
scroll to position [738, 0]
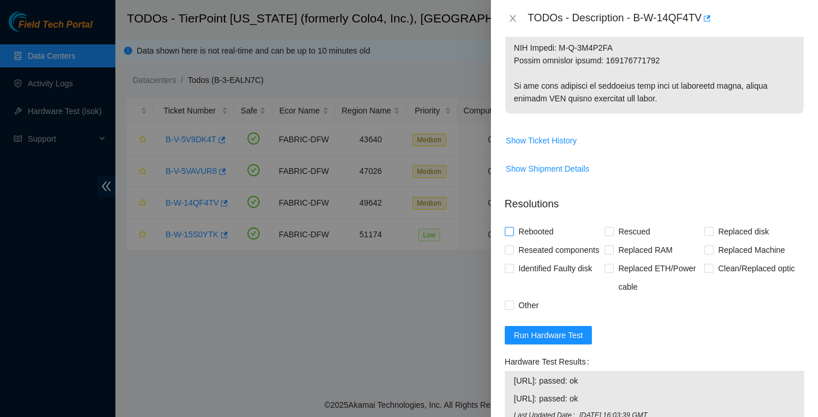
type Tracking "473665215730"
click at [510, 229] on input "Rebooted" at bounding box center [509, 231] width 8 height 8
checkbox input "true"
click at [607, 233] on input "Rescued" at bounding box center [608, 231] width 8 height 8
checkbox input "true"
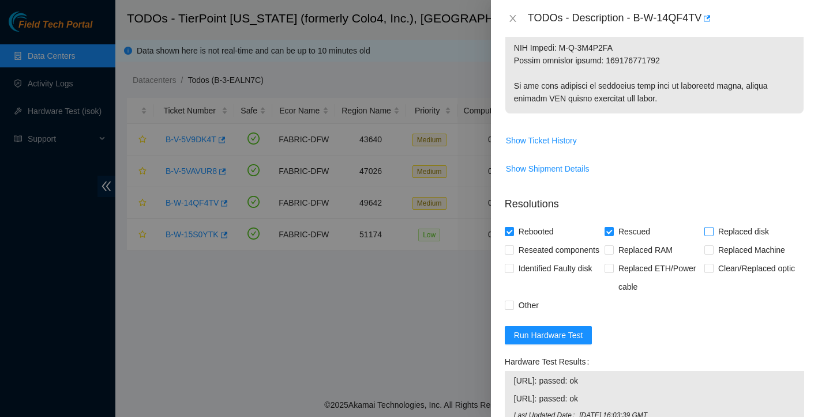
click at [708, 232] on input "Replaced disk" at bounding box center [708, 231] width 8 height 8
checkbox input "true"
click at [509, 246] on input "Reseated components" at bounding box center [509, 250] width 8 height 8
checkbox input "true"
click at [512, 309] on input "Other" at bounding box center [509, 305] width 8 height 8
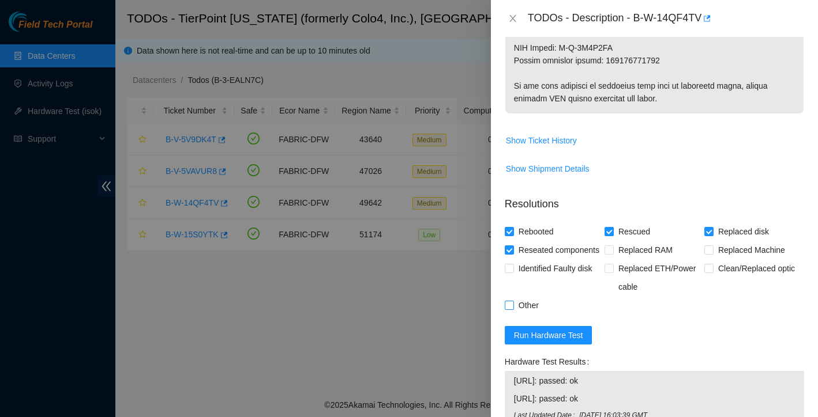
checkbox input "true"
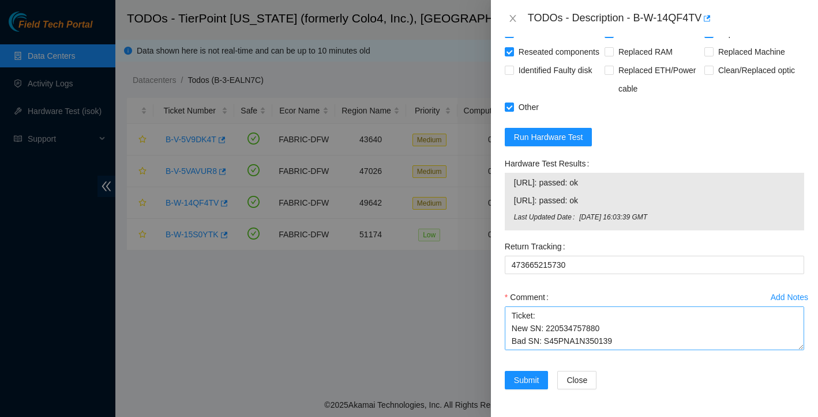
scroll to position [0, 0]
drag, startPoint x: 638, startPoint y: 18, endPoint x: 705, endPoint y: 14, distance: 66.4
click at [705, 14] on div "TODOs - Description - B-W-14QF4TV" at bounding box center [666, 18] width 276 height 18
copy div "B-W-14QF4TV"
click at [570, 317] on textarea "Ticket: New SN: 220534757880 Bad SN: S45PNA1N350139 Service Order: B-V-5V9J3CM …" at bounding box center [654, 329] width 299 height 44
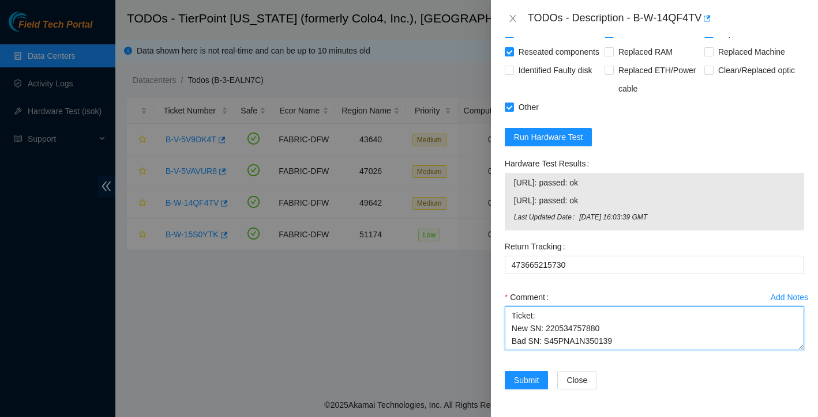
paste textarea "B-W-14QF4TV"
drag, startPoint x: 511, startPoint y: 321, endPoint x: 648, endPoint y: 358, distance: 142.1
click at [648, 358] on div "Comment Ticket: B-W-14QF4TV New SN: 220534757880 Bad SN: S45PNA1N350139 Service…" at bounding box center [654, 322] width 299 height 69
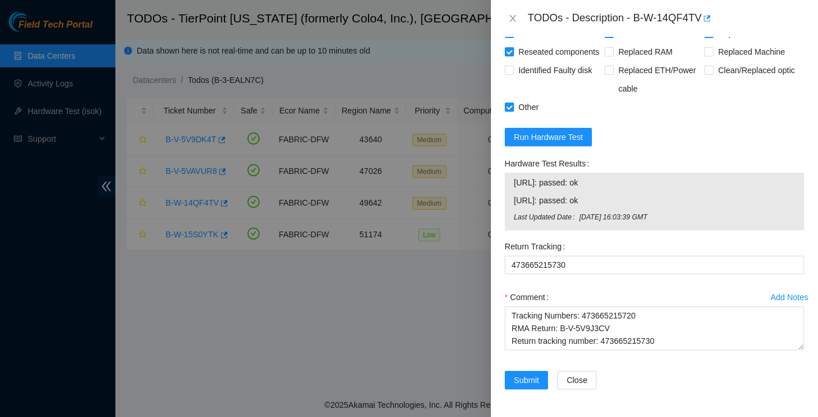
click at [650, 131] on form "Resolutions Rebooted Rescued Replaced disk Reseated components Replaced RAM Rep…" at bounding box center [654, 196] width 299 height 415
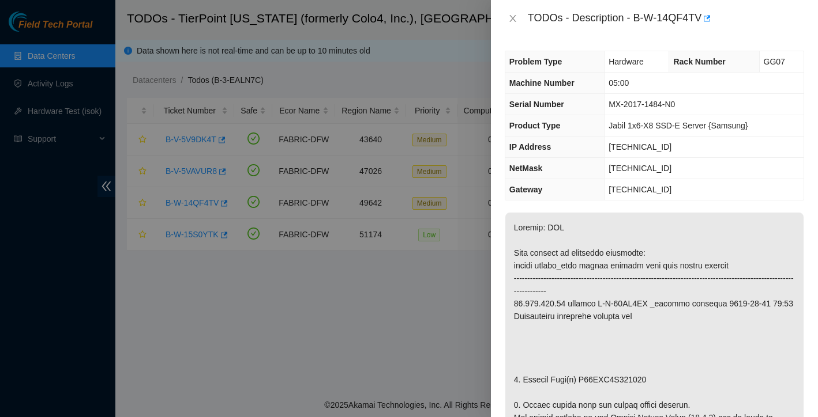
scroll to position [0, 0]
click at [419, 321] on div at bounding box center [409, 208] width 818 height 417
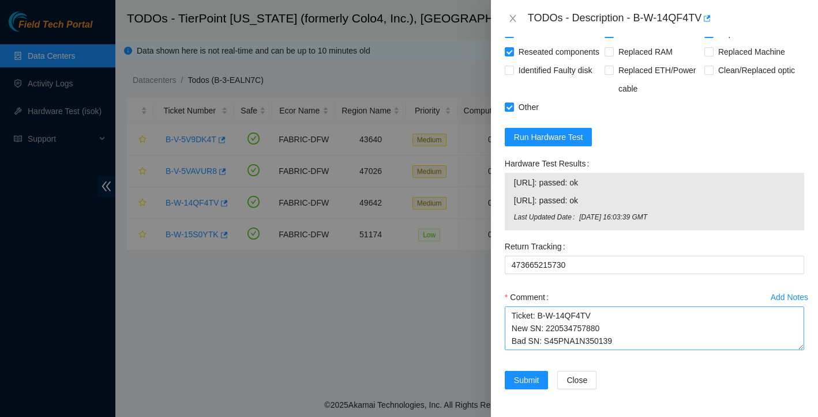
scroll to position [904, 0]
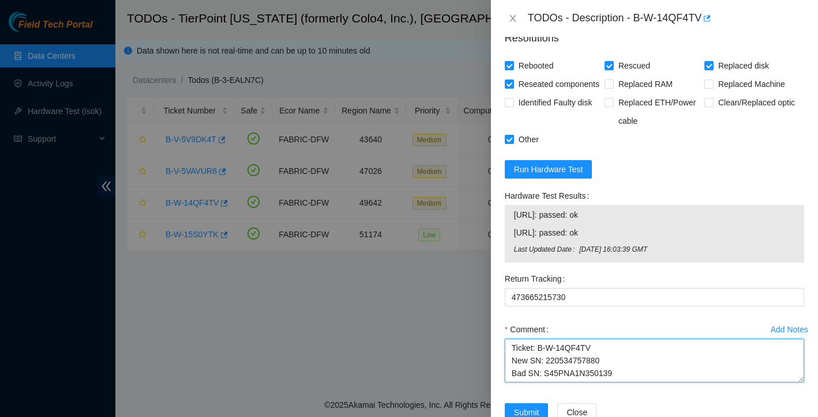
click at [510, 367] on textarea "Ticket: B-W-14QF4TV New SN: 220534757880 Bad SN: S45PNA1N350139 Service Order: …" at bounding box center [654, 361] width 299 height 44
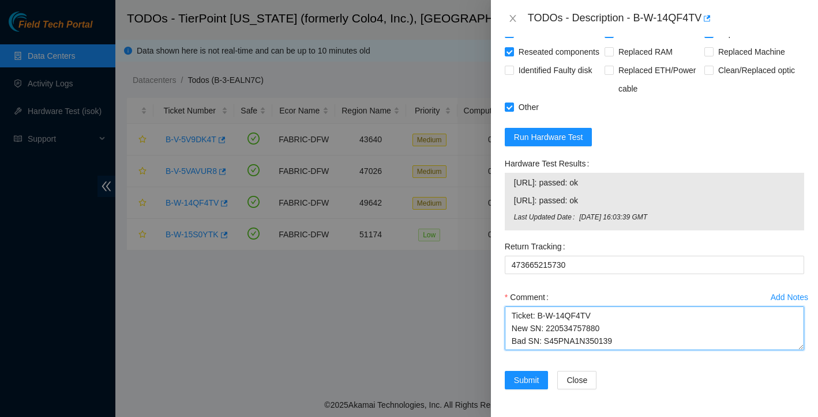
scroll to position [954, 0]
click at [521, 310] on textarea "Ticket: B-W-14QF4TV New SN: 220534757880 Bad SN: S45PNA1N350139 Service Order: …" at bounding box center [654, 329] width 299 height 44
type textarea "replaced disk rescued reconfigured isok PASSING Ticket: B-W-14QF4TV New SN: 220…"
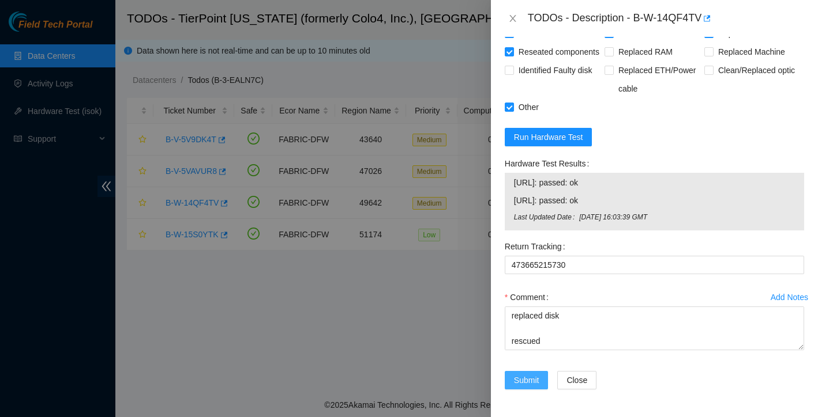
click at [525, 382] on span "Submit" at bounding box center [526, 380] width 25 height 13
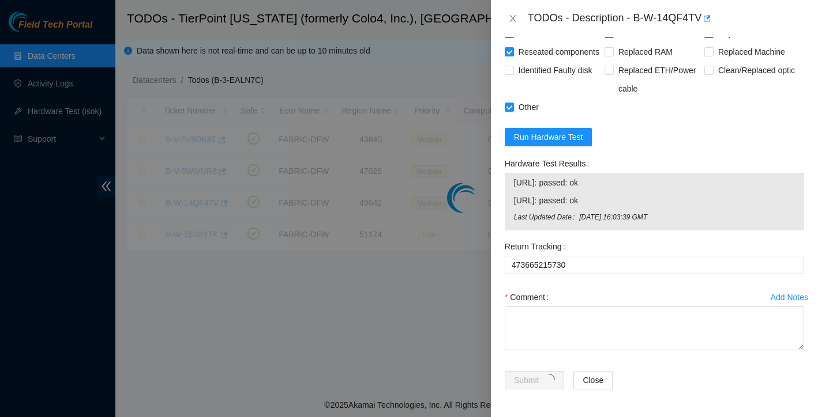
scroll to position [226, 0]
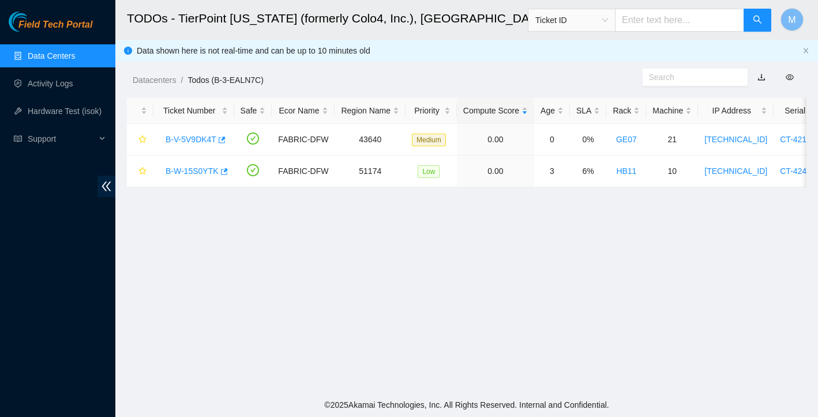
click at [65, 55] on link "Data Centers" at bounding box center [51, 55] width 47 height 9
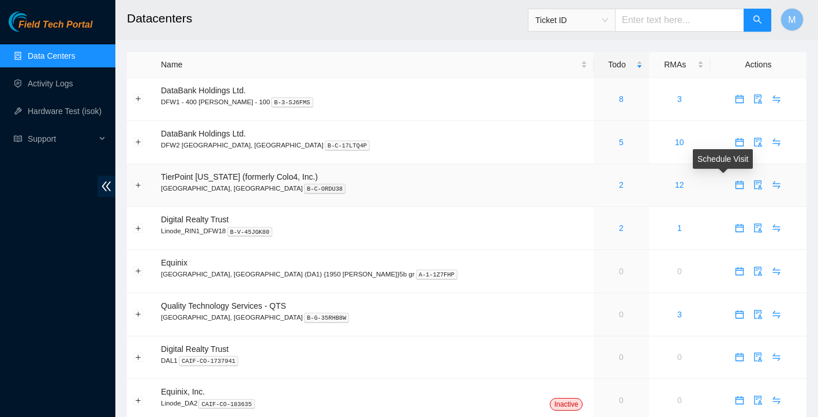
click at [735, 189] on icon "calendar" at bounding box center [739, 185] width 8 height 8
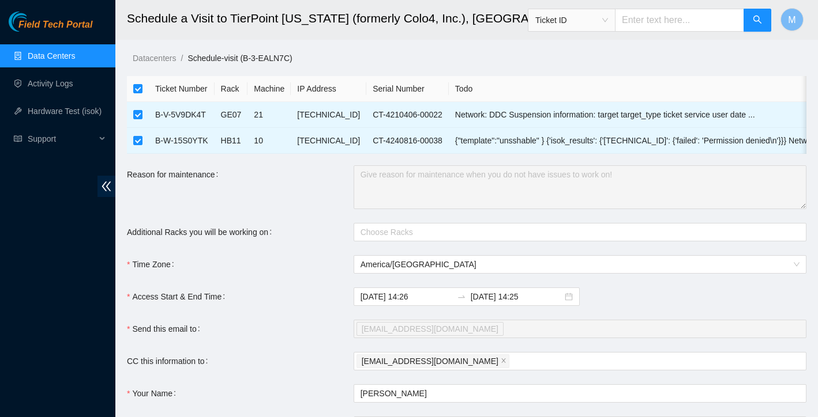
click at [49, 56] on link "Data Centers" at bounding box center [51, 55] width 47 height 9
